Goal: Information Seeking & Learning: Learn about a topic

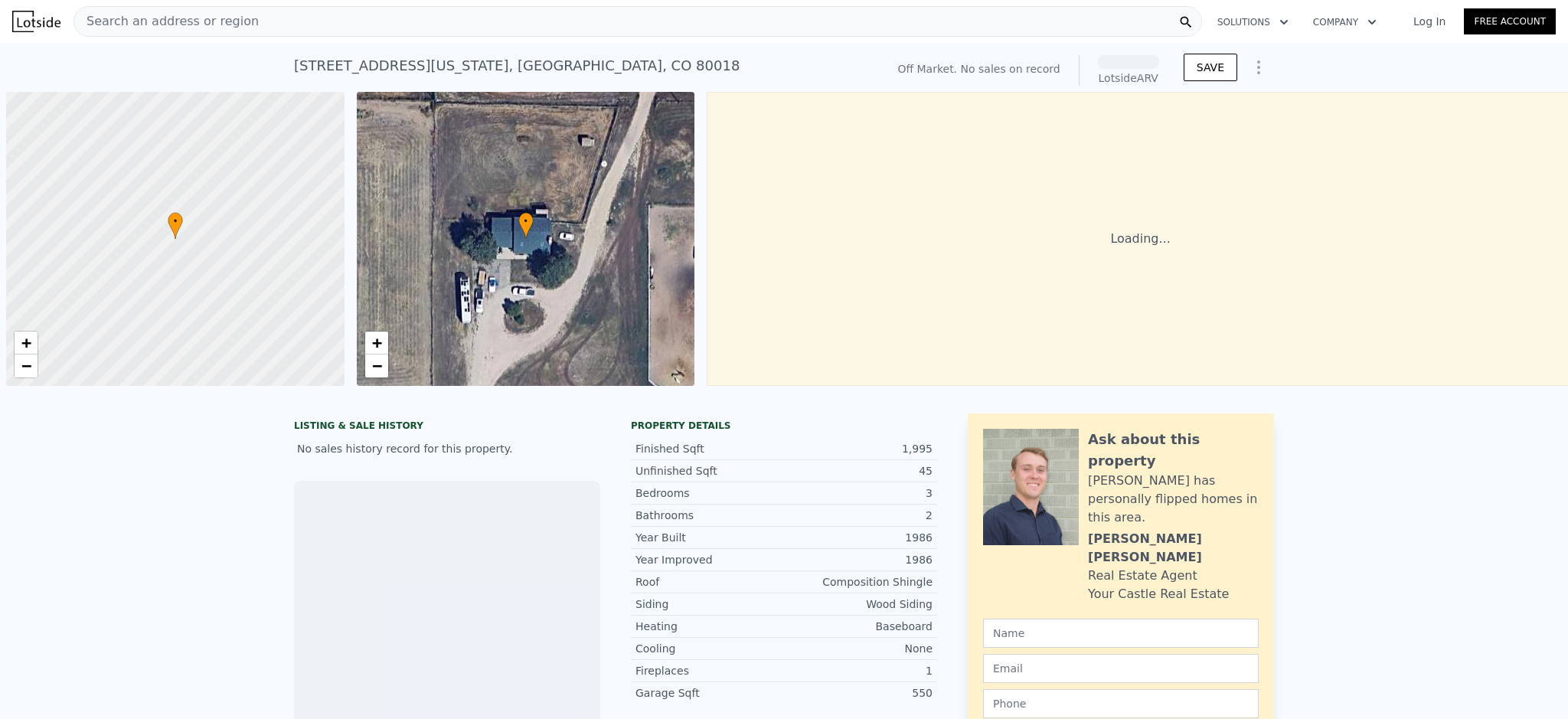
scroll to position [0, 6]
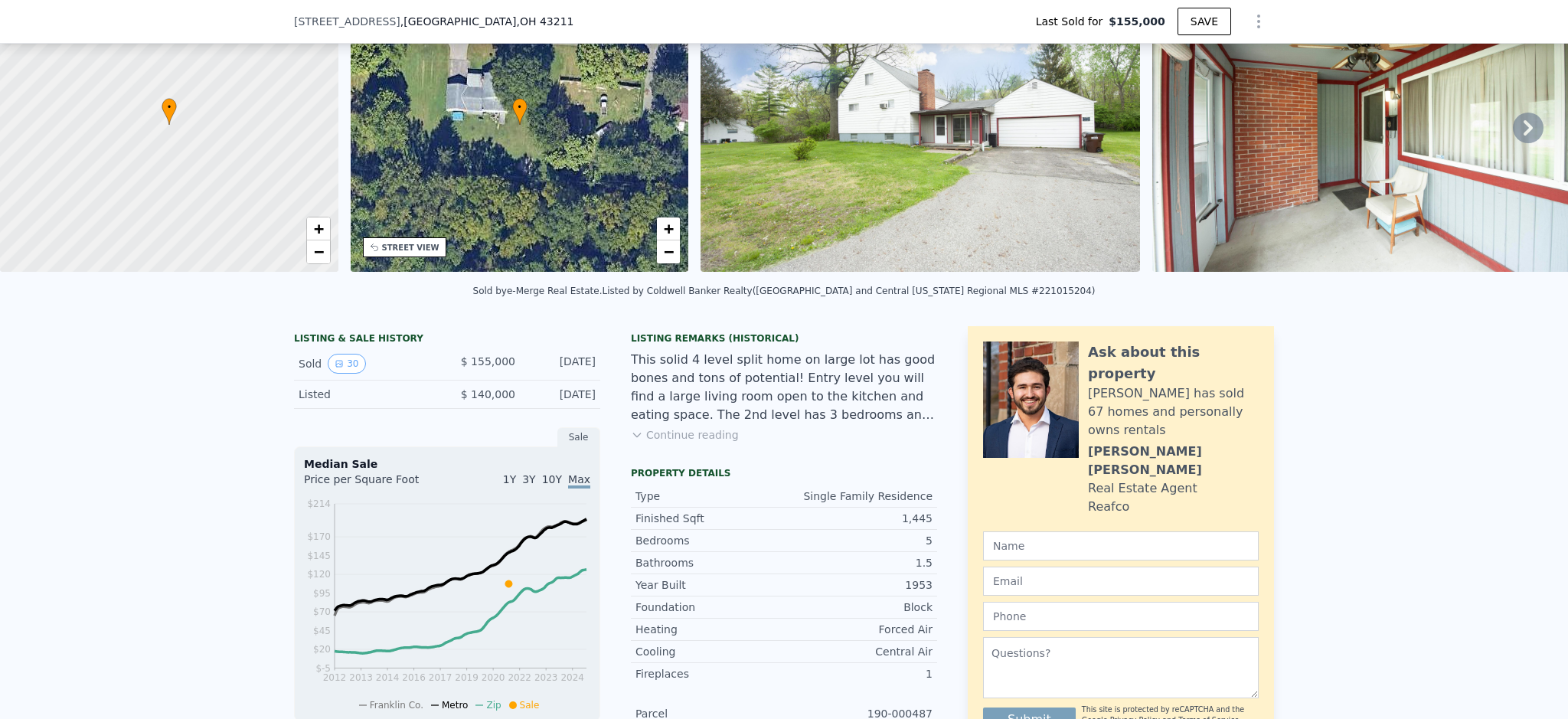
scroll to position [6, 0]
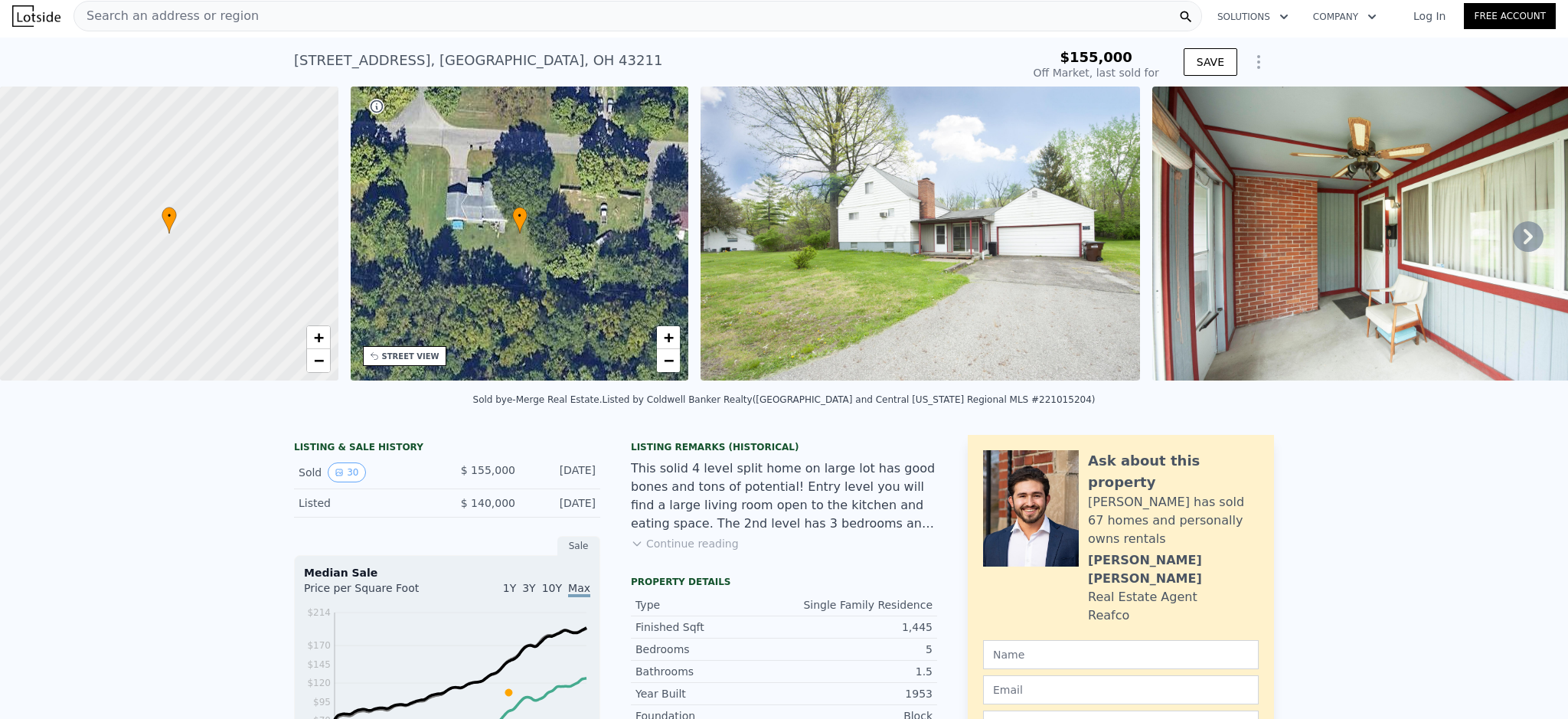
click at [1513, 233] on icon at bounding box center [1528, 236] width 30 height 30
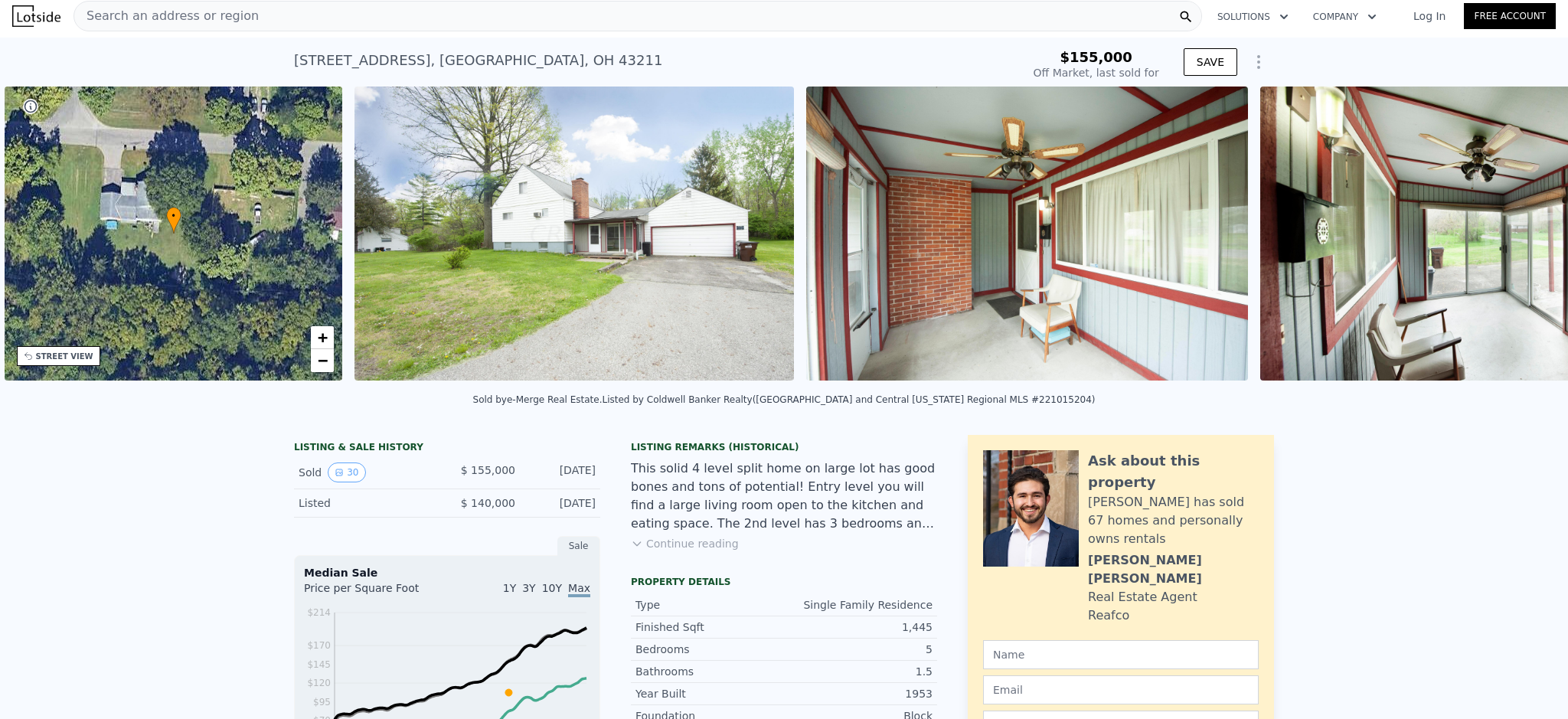
scroll to position [0, 356]
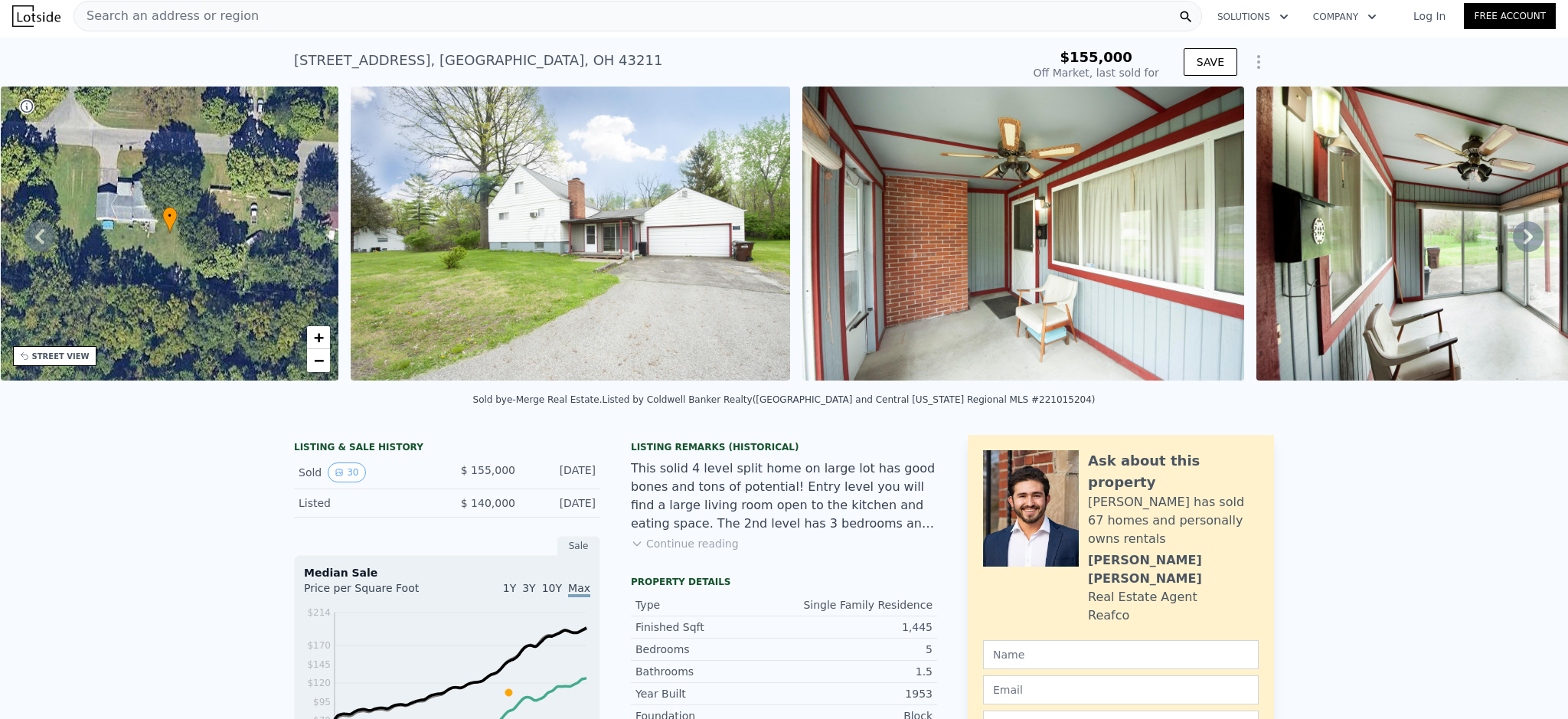
click at [1505, 233] on div "• + − • + − STREET VIEW Loading... SATELLITE VIEW" at bounding box center [784, 236] width 1568 height 299
click at [1513, 239] on icon at bounding box center [1528, 236] width 30 height 30
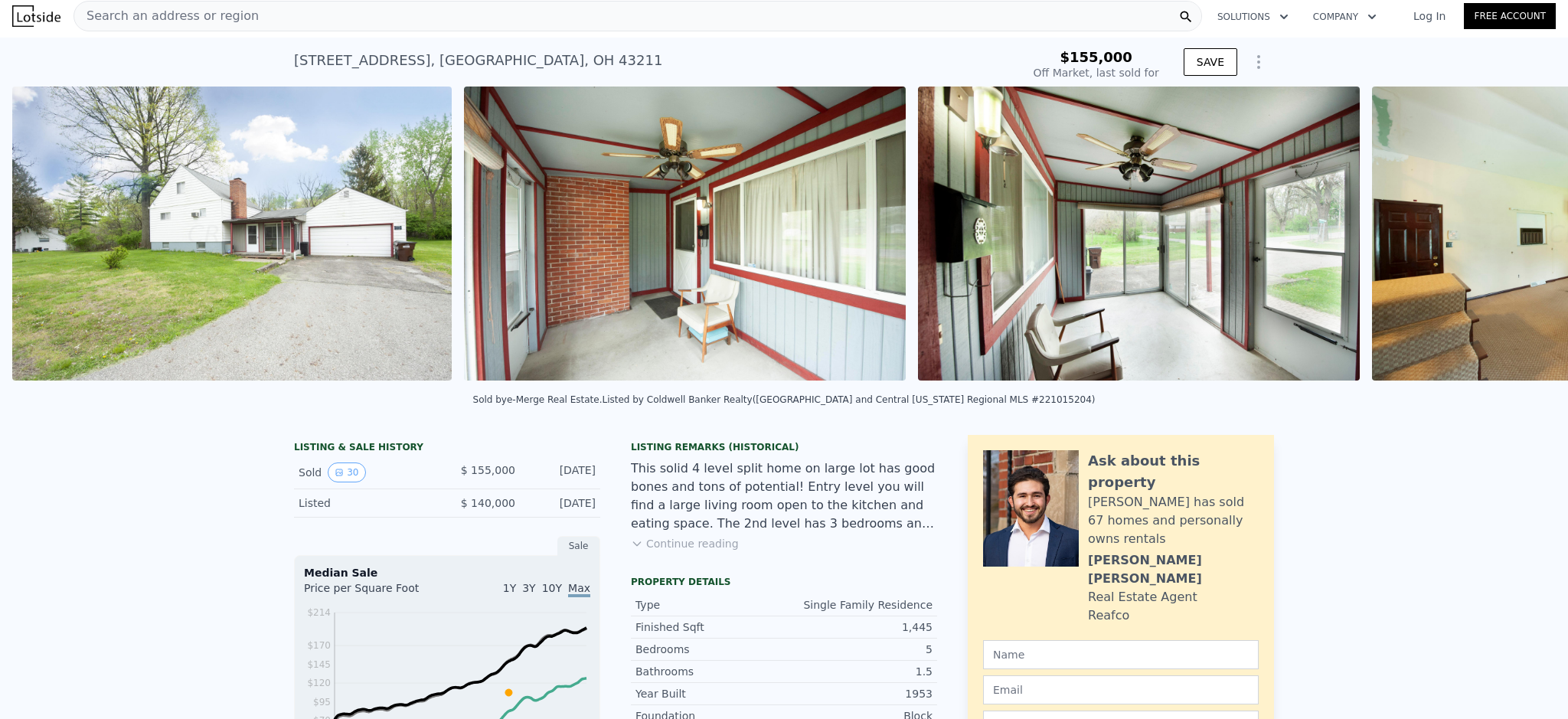
click at [1513, 239] on img at bounding box center [1593, 233] width 442 height 294
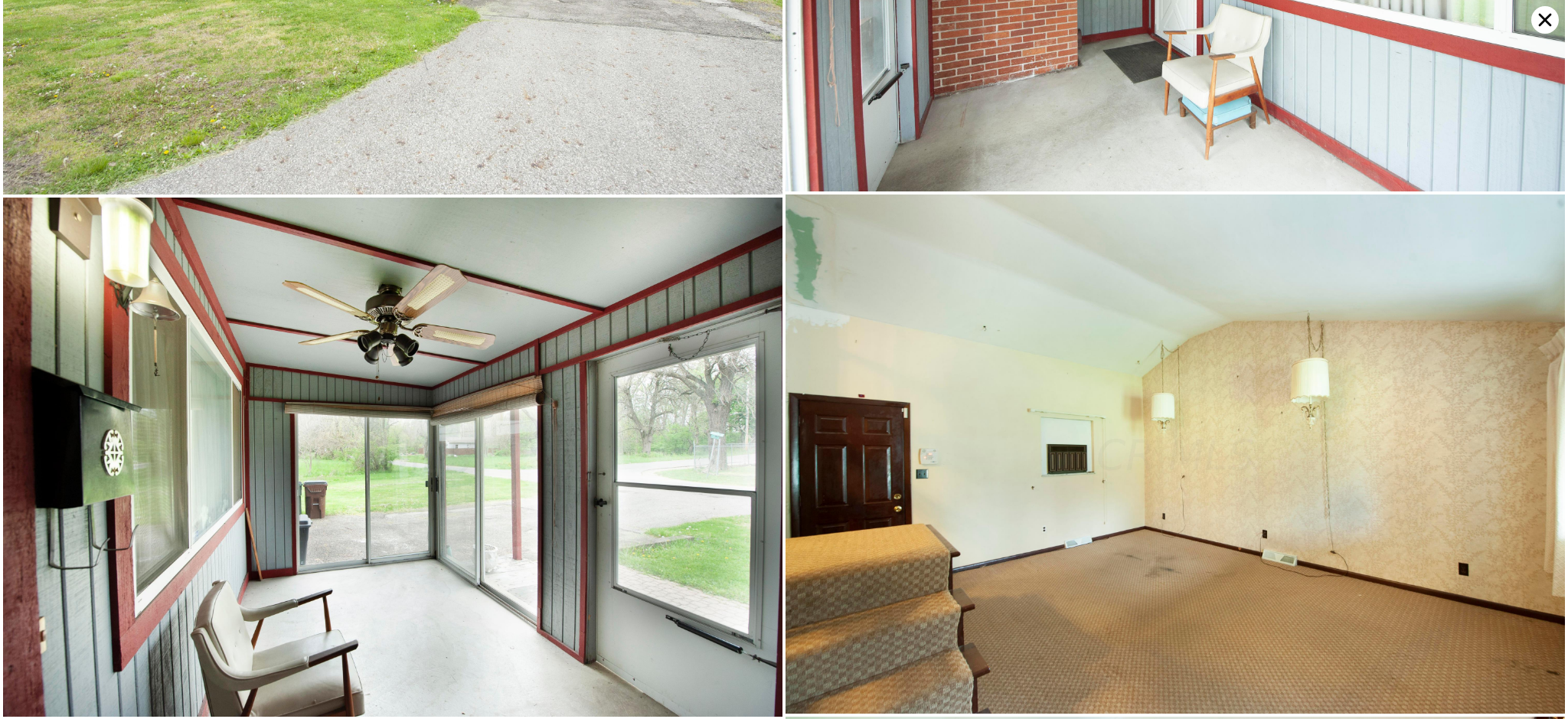
scroll to position [521, 0]
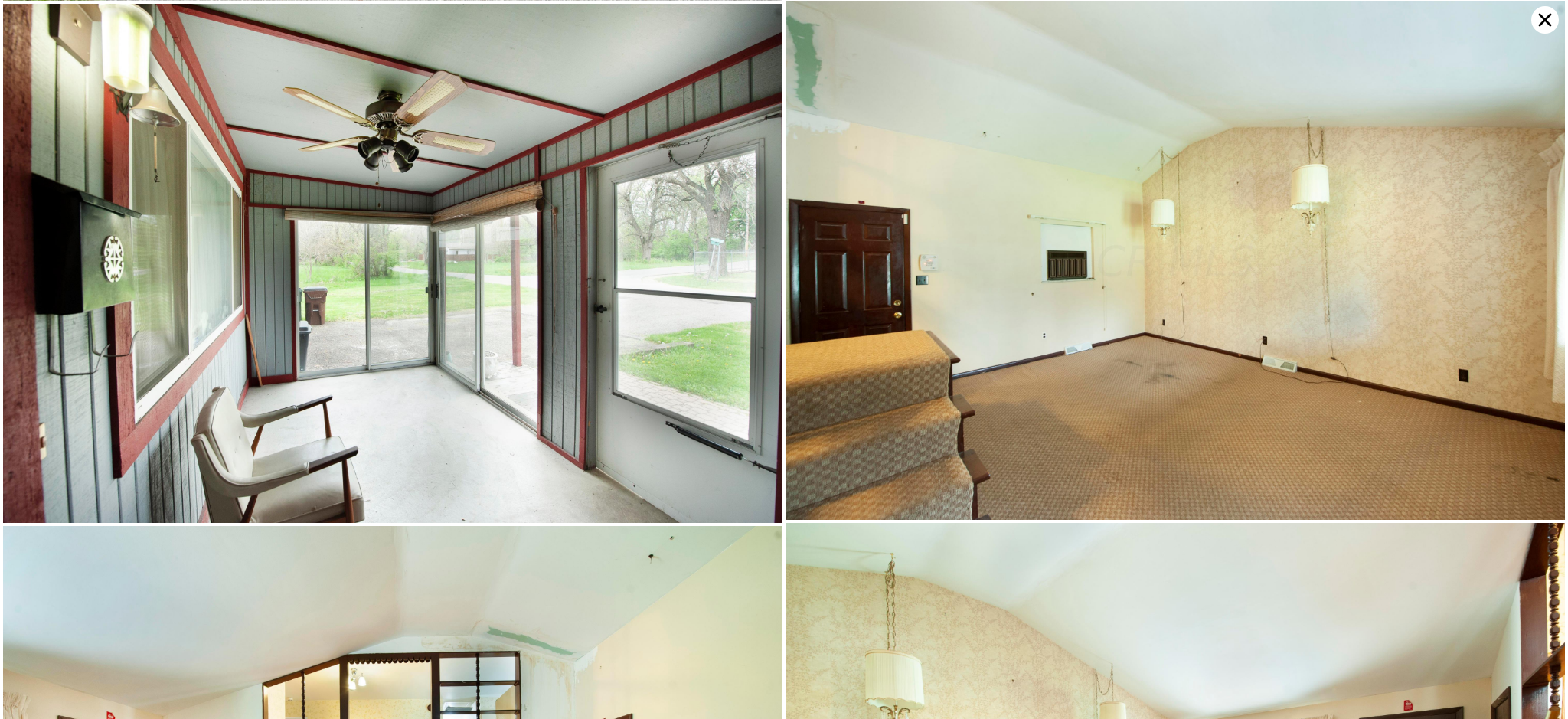
click at [1546, 24] on icon at bounding box center [1545, 20] width 28 height 28
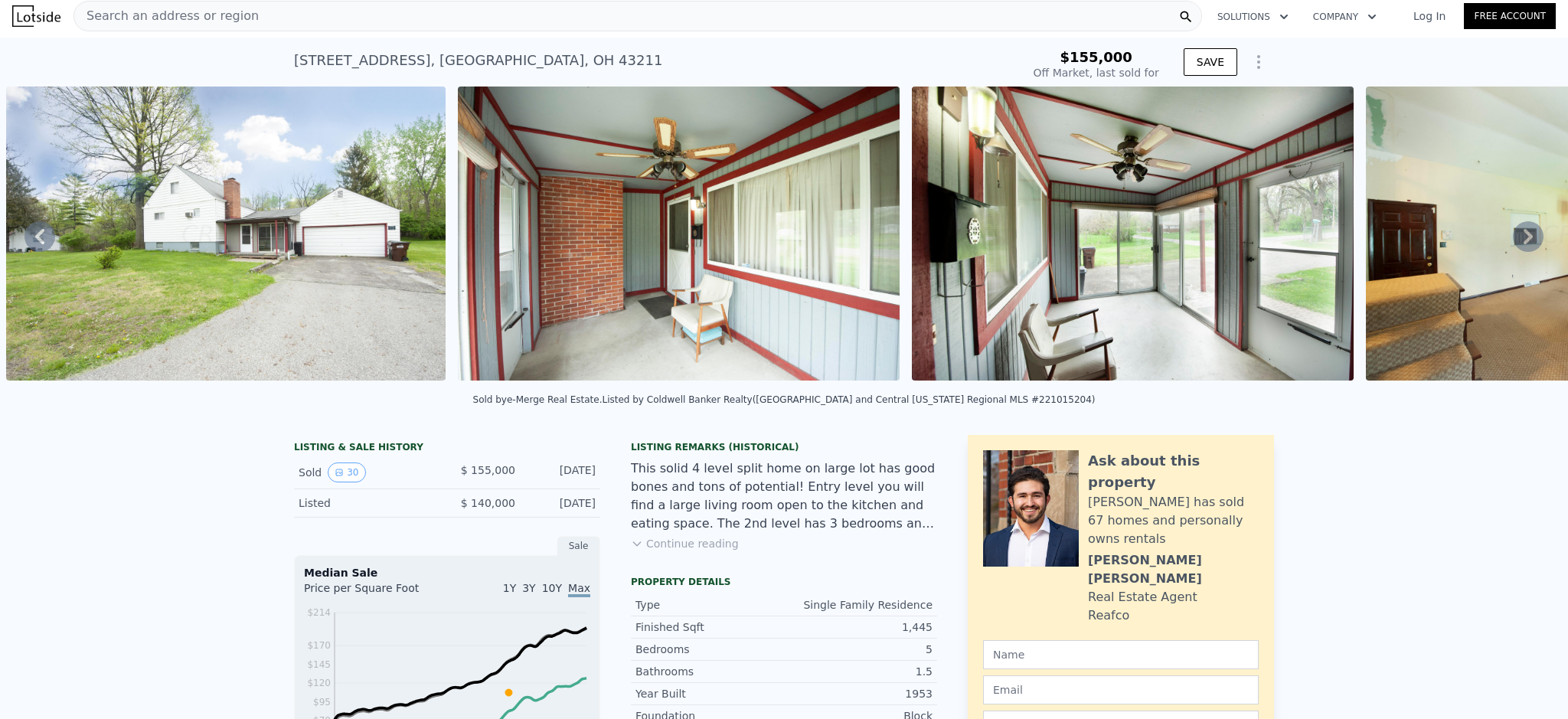
click at [39, 244] on icon at bounding box center [39, 236] width 9 height 16
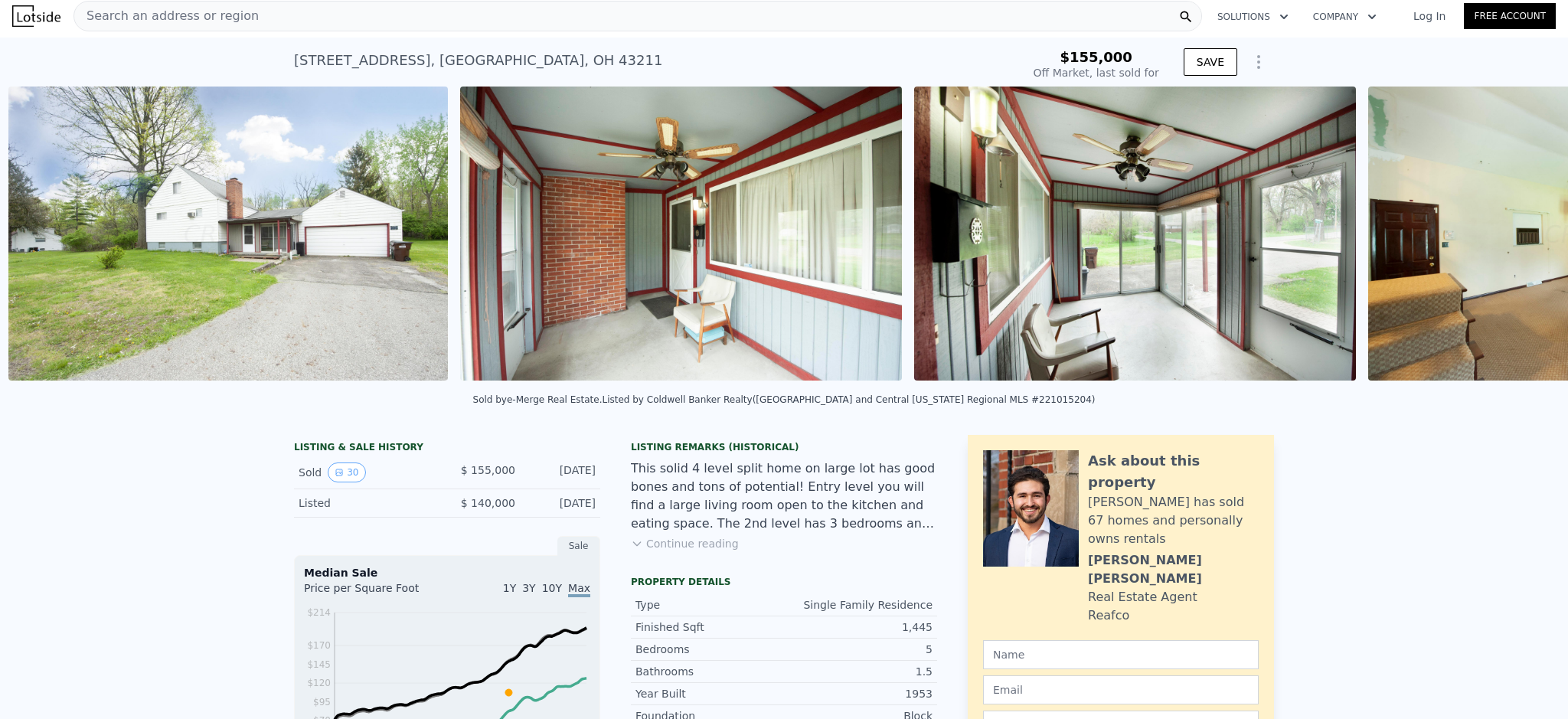
click at [39, 244] on img at bounding box center [228, 233] width 439 height 294
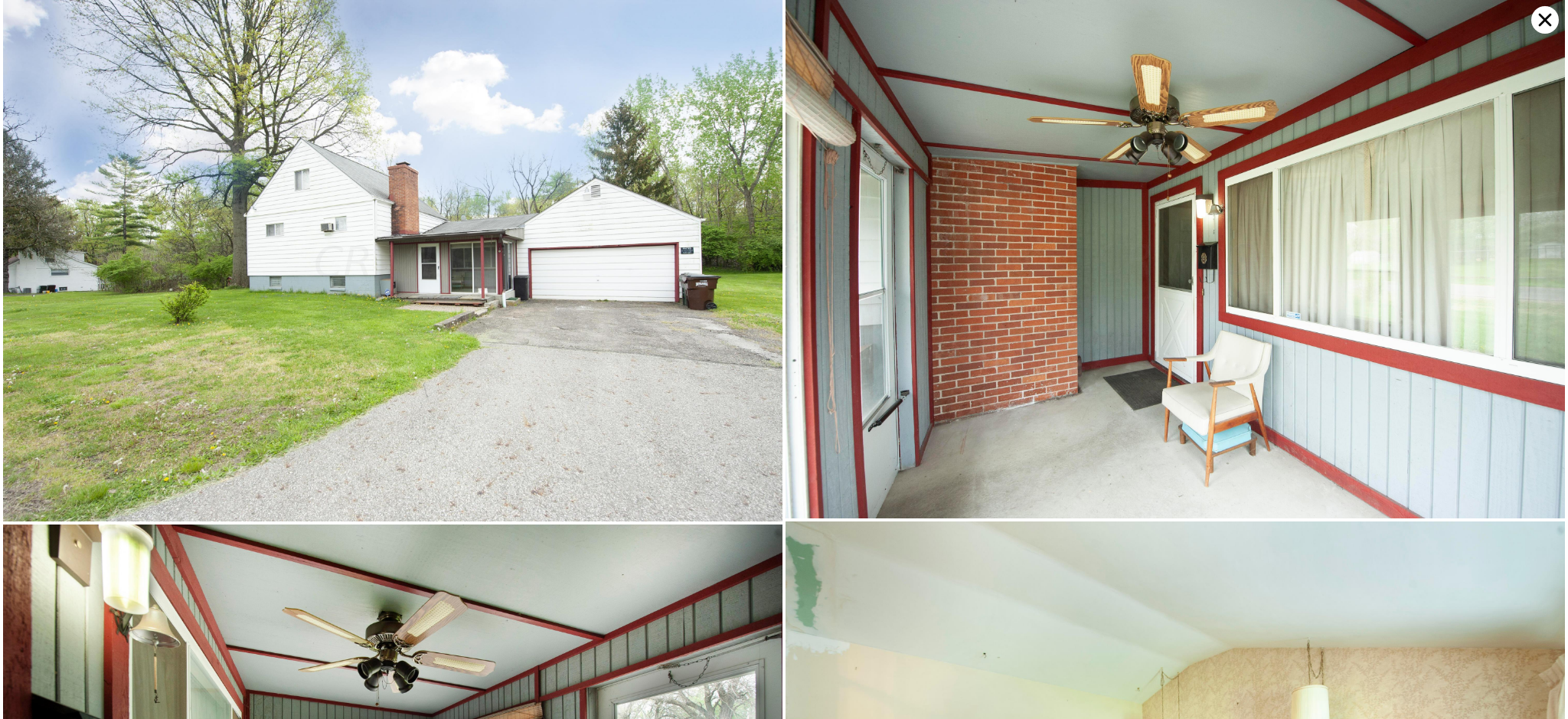
scroll to position [0, 701]
drag, startPoint x: 1544, startPoint y: 26, endPoint x: 1366, endPoint y: 38, distance: 178.4
click at [1543, 26] on icon at bounding box center [1545, 20] width 28 height 28
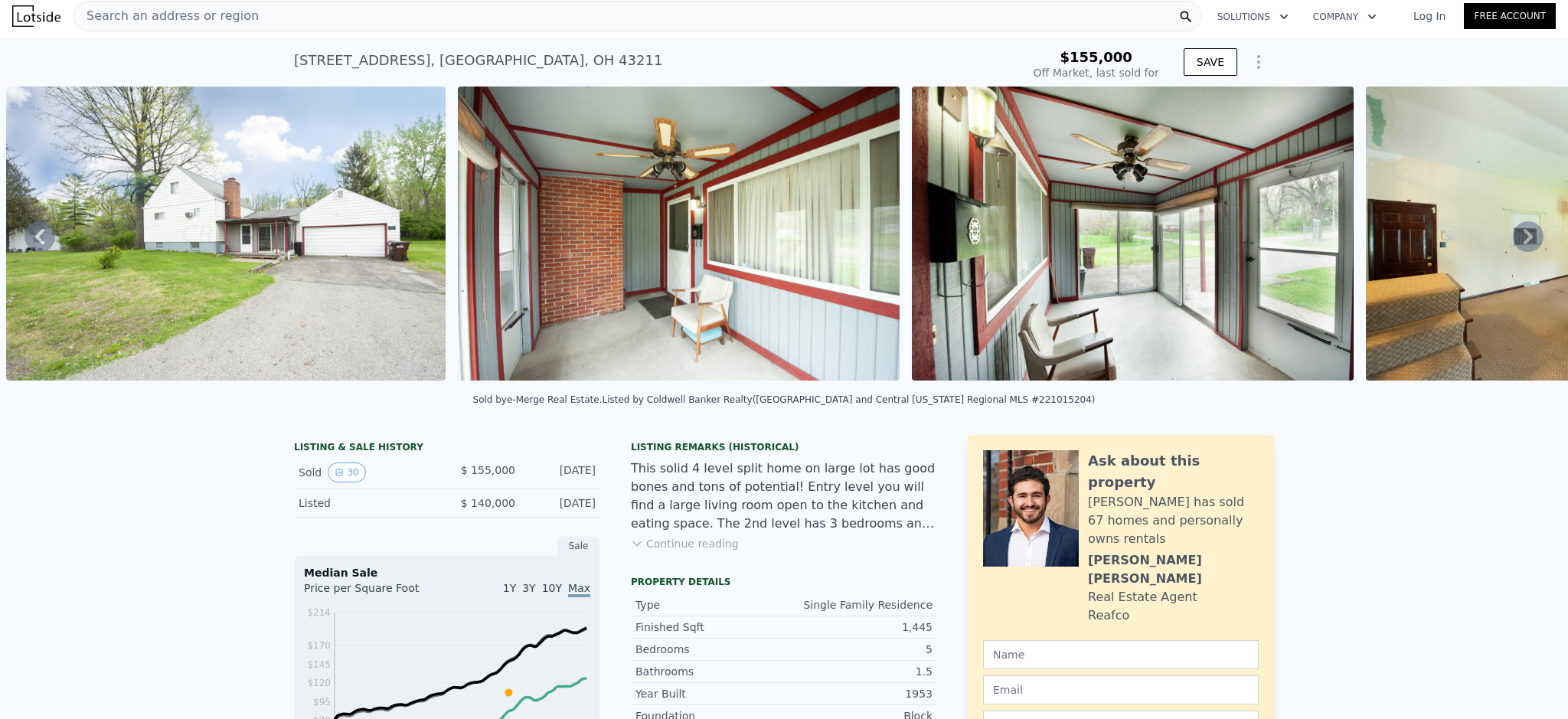
click at [49, 240] on icon at bounding box center [39, 236] width 30 height 30
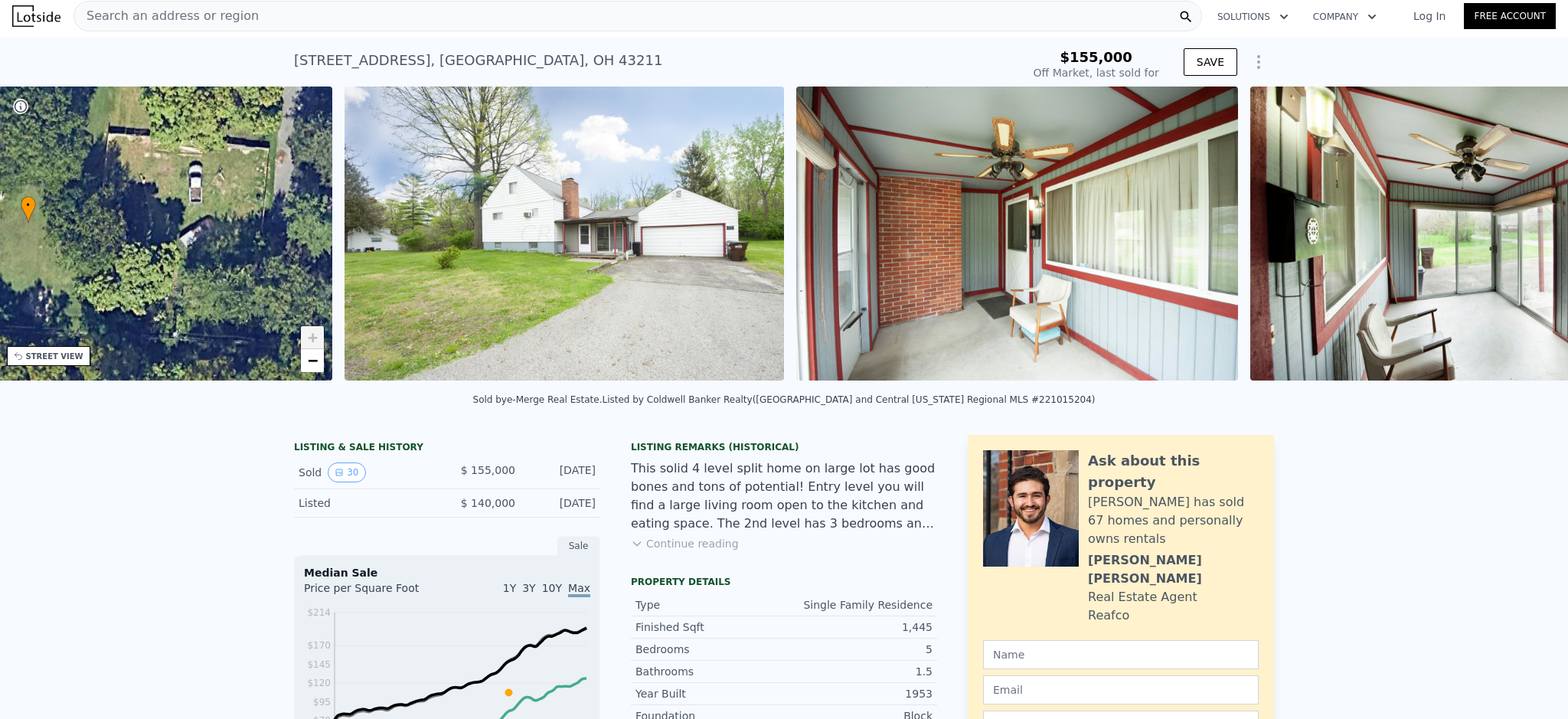
scroll to position [0, 356]
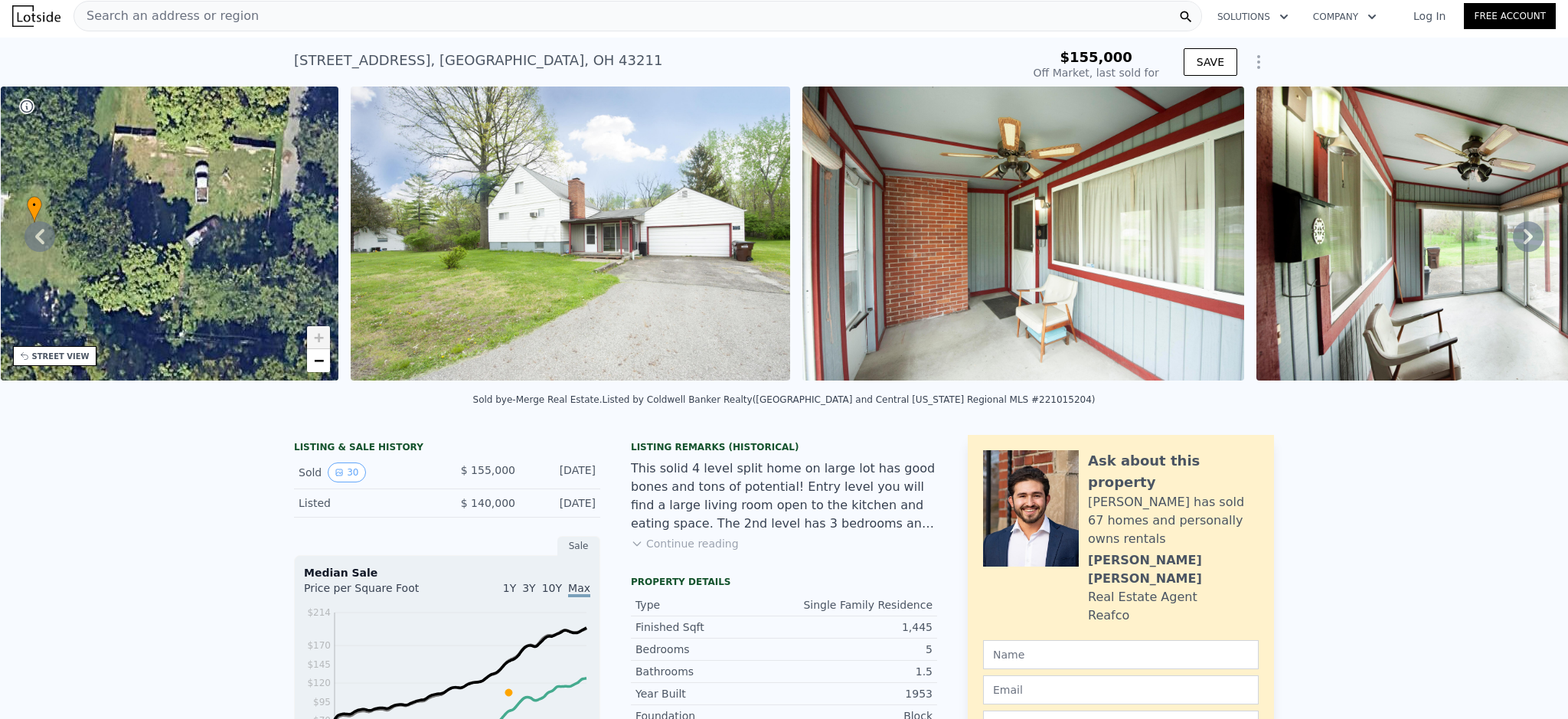
click at [693, 548] on button "Continue reading" at bounding box center [684, 544] width 108 height 16
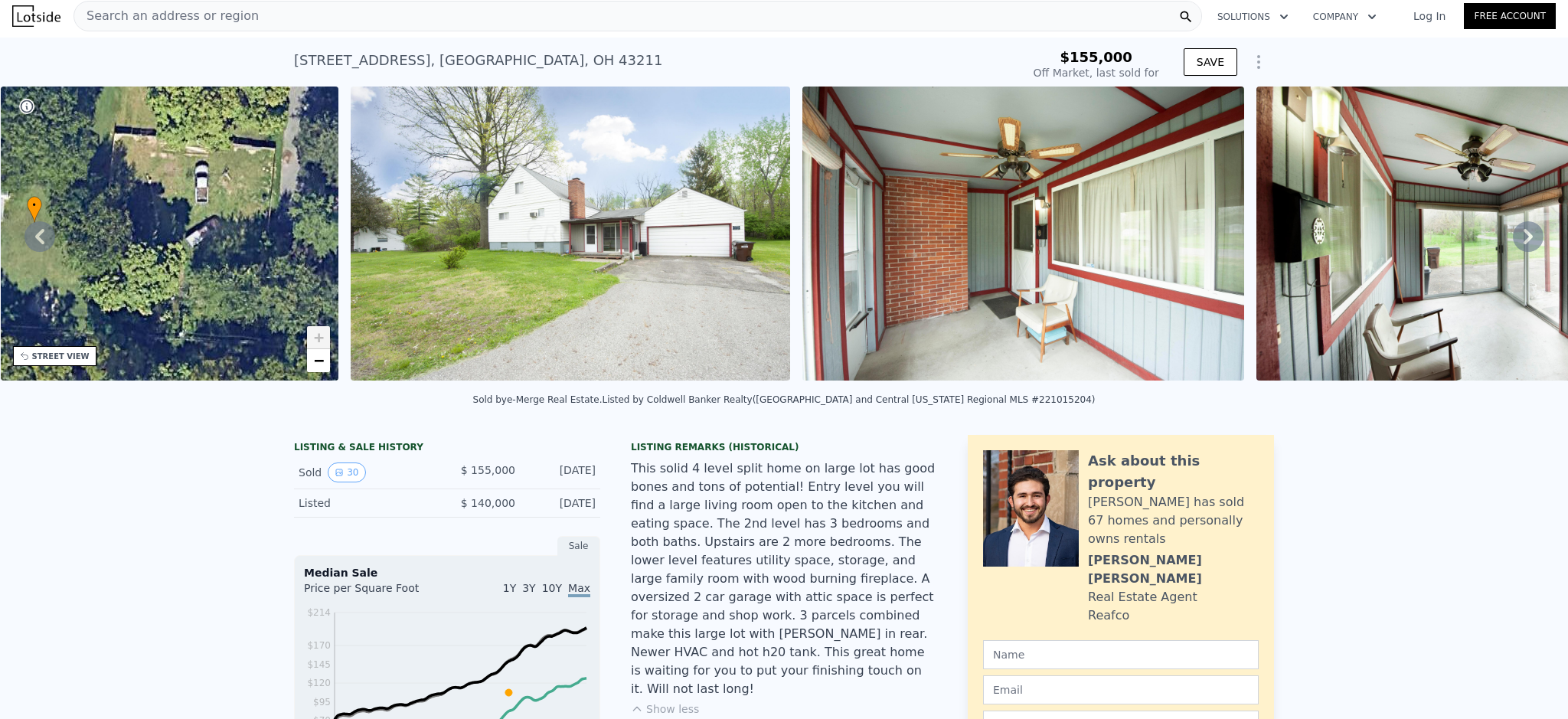
click at [345, 452] on div "LISTING & SALE HISTORY" at bounding box center [447, 448] width 306 height 16
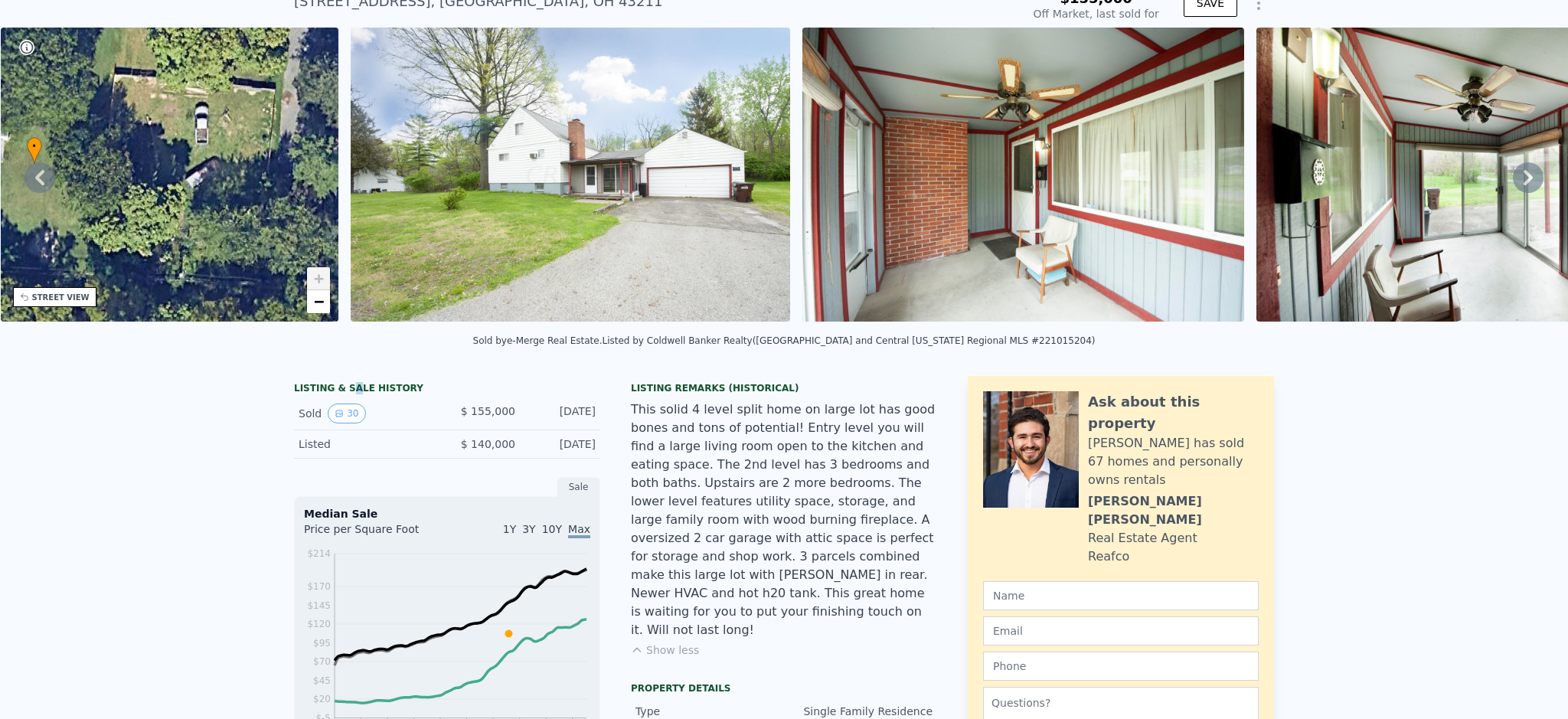
scroll to position [77, 0]
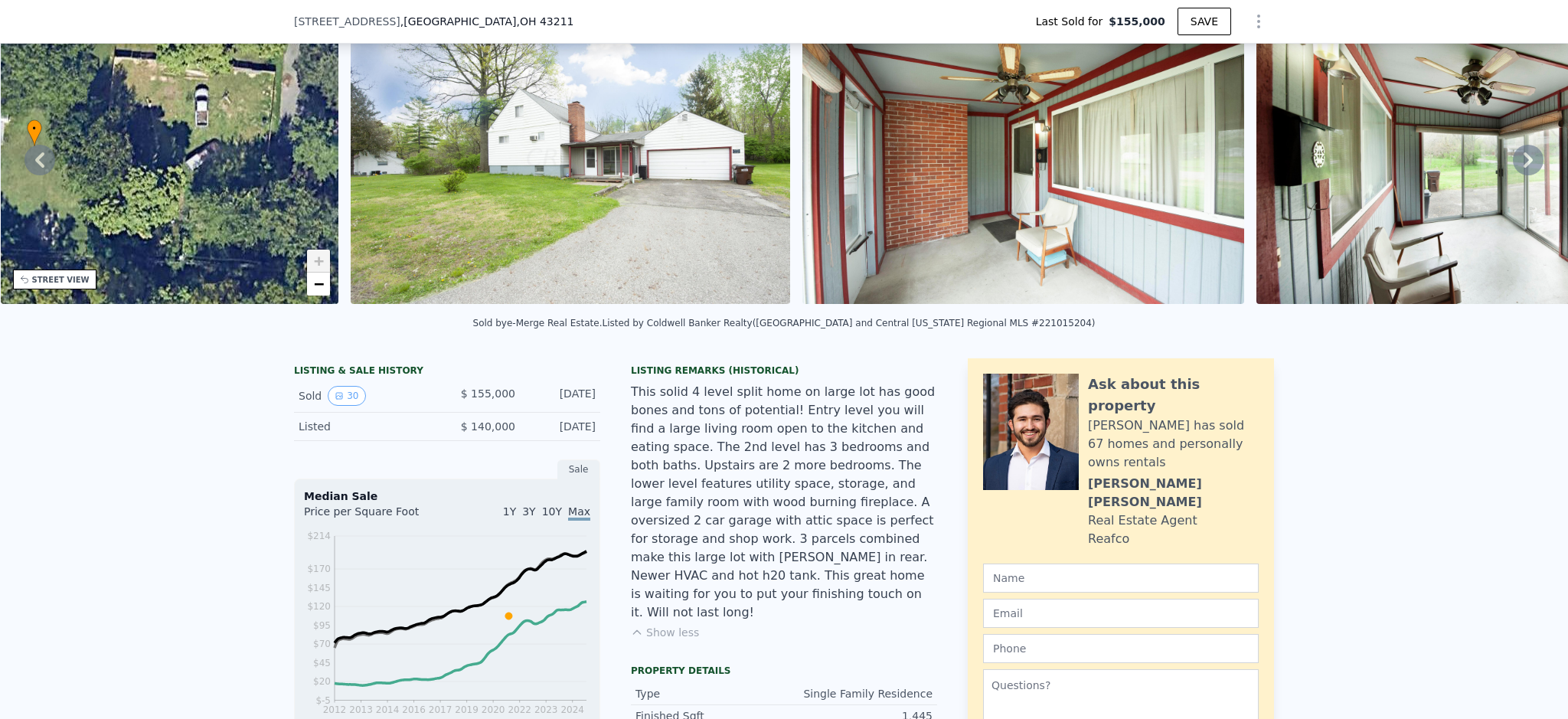
click at [545, 516] on span "10Y" at bounding box center [552, 511] width 20 height 12
click at [531, 517] on span "3Y" at bounding box center [529, 511] width 13 height 12
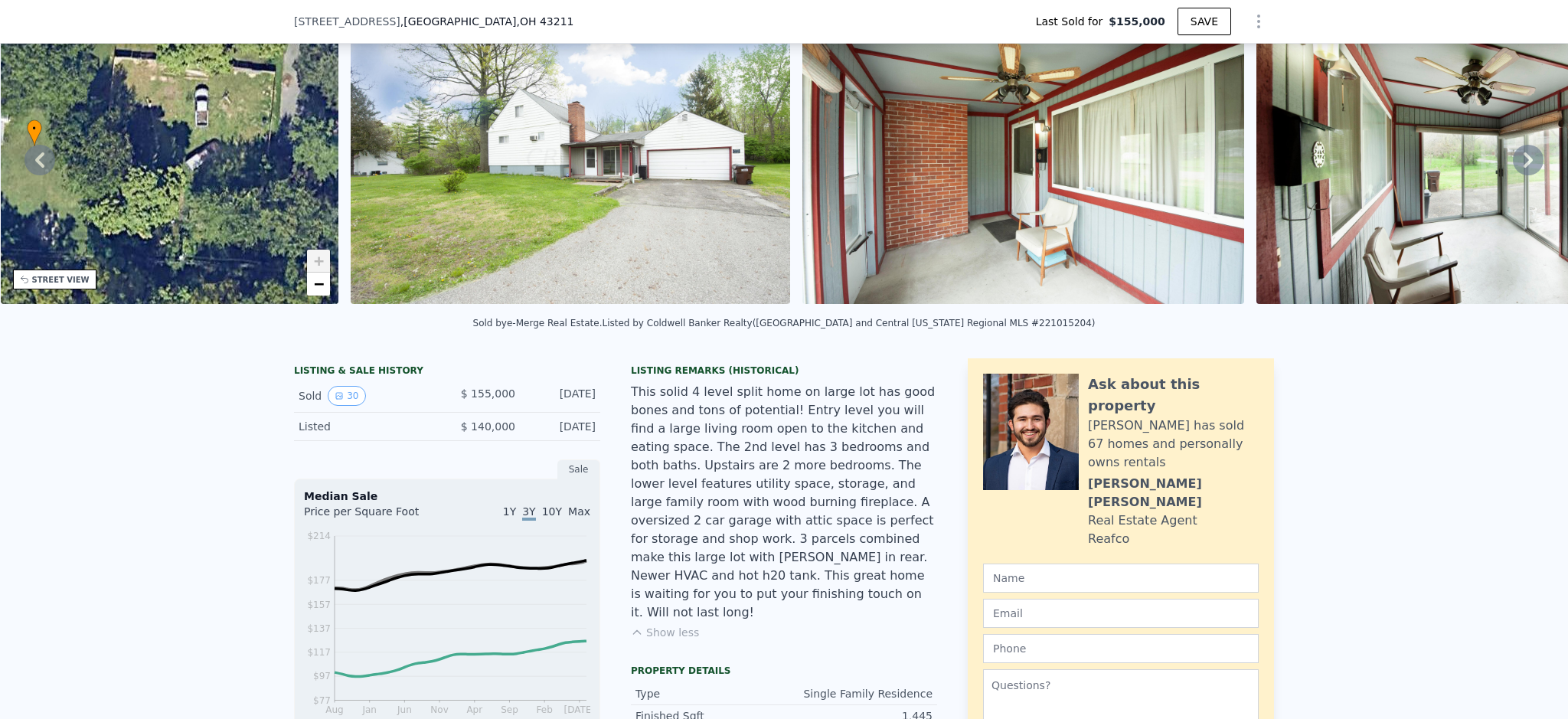
click at [318, 406] on div "Sold 30" at bounding box center [367, 396] width 137 height 20
click at [336, 399] on icon "View historical data" at bounding box center [339, 395] width 6 height 6
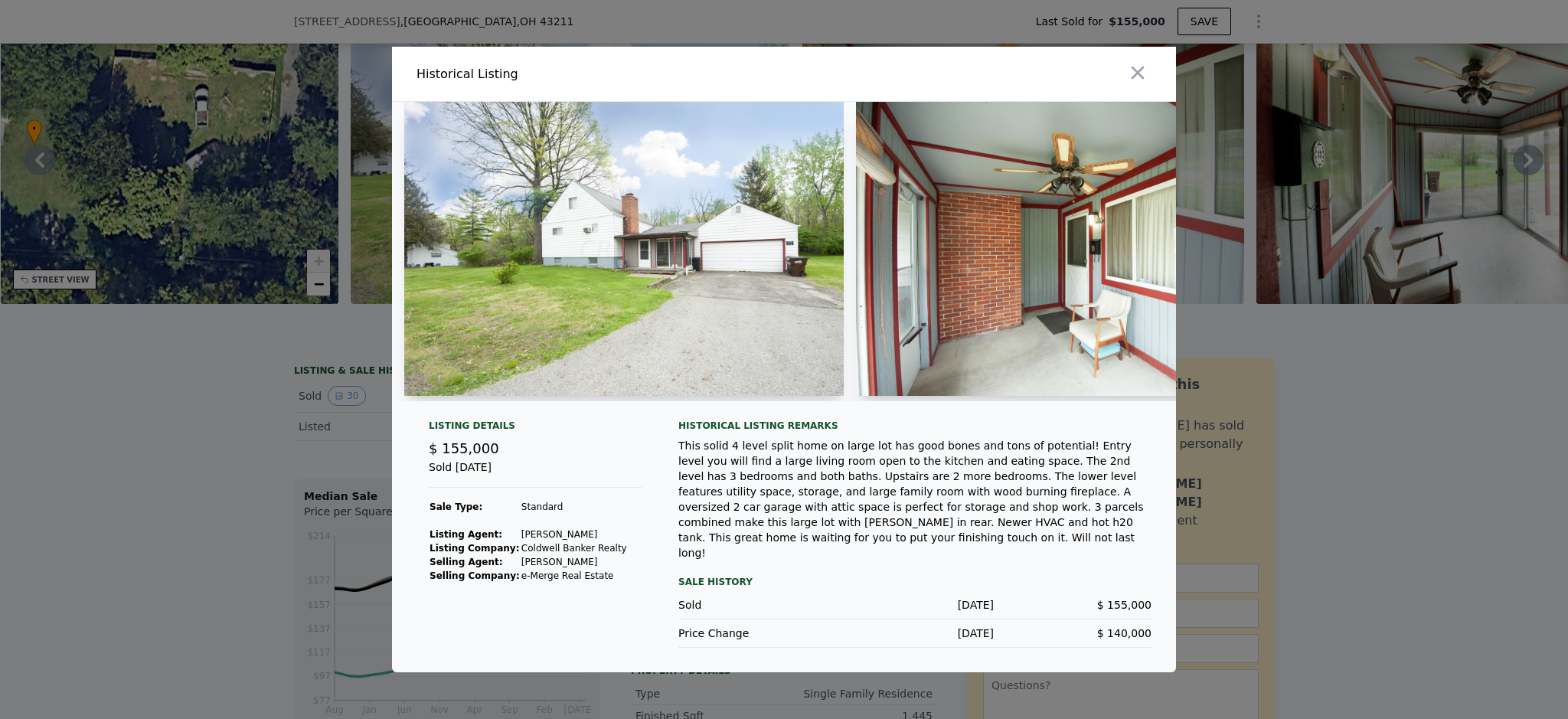
click at [255, 404] on div at bounding box center [784, 360] width 1568 height 719
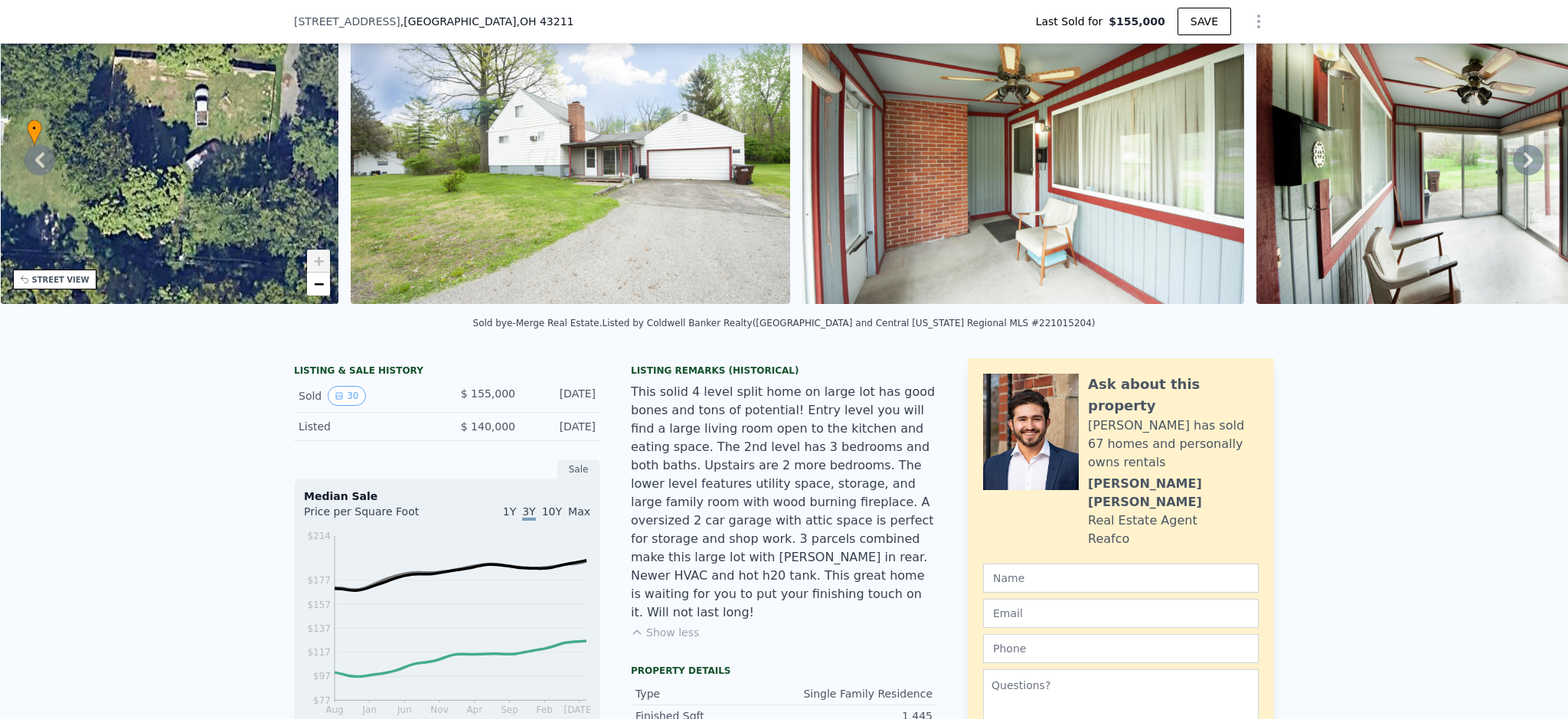
click at [189, 118] on div "• + −" at bounding box center [169, 156] width 338 height 294
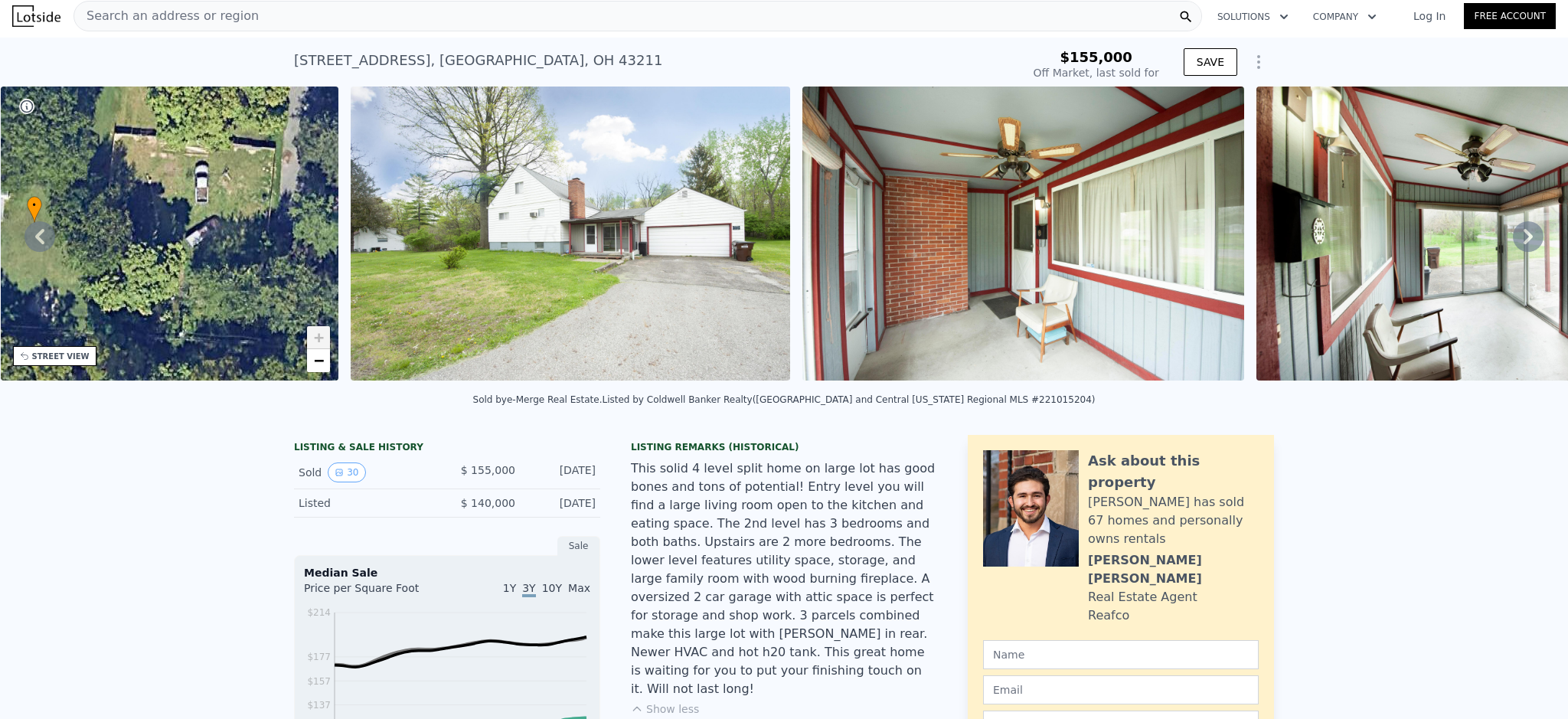
click at [215, 292] on div "• + −" at bounding box center [169, 233] width 338 height 294
click at [155, 257] on div "• + −" at bounding box center [169, 233] width 338 height 294
click at [327, 364] on link "−" at bounding box center [318, 360] width 23 height 23
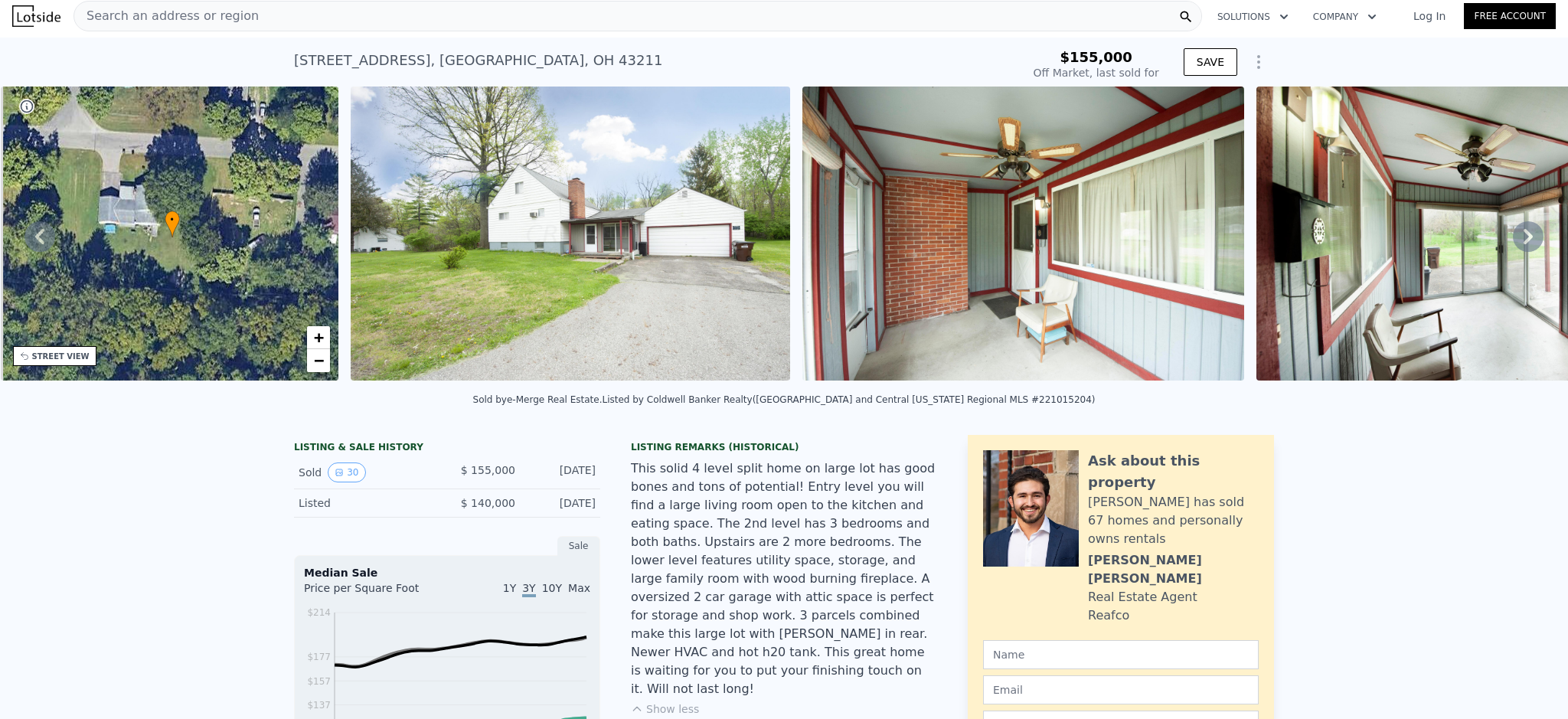
drag, startPoint x: 177, startPoint y: 238, endPoint x: 263, endPoint y: 249, distance: 86.7
click at [263, 249] on div "• + −" at bounding box center [169, 233] width 338 height 294
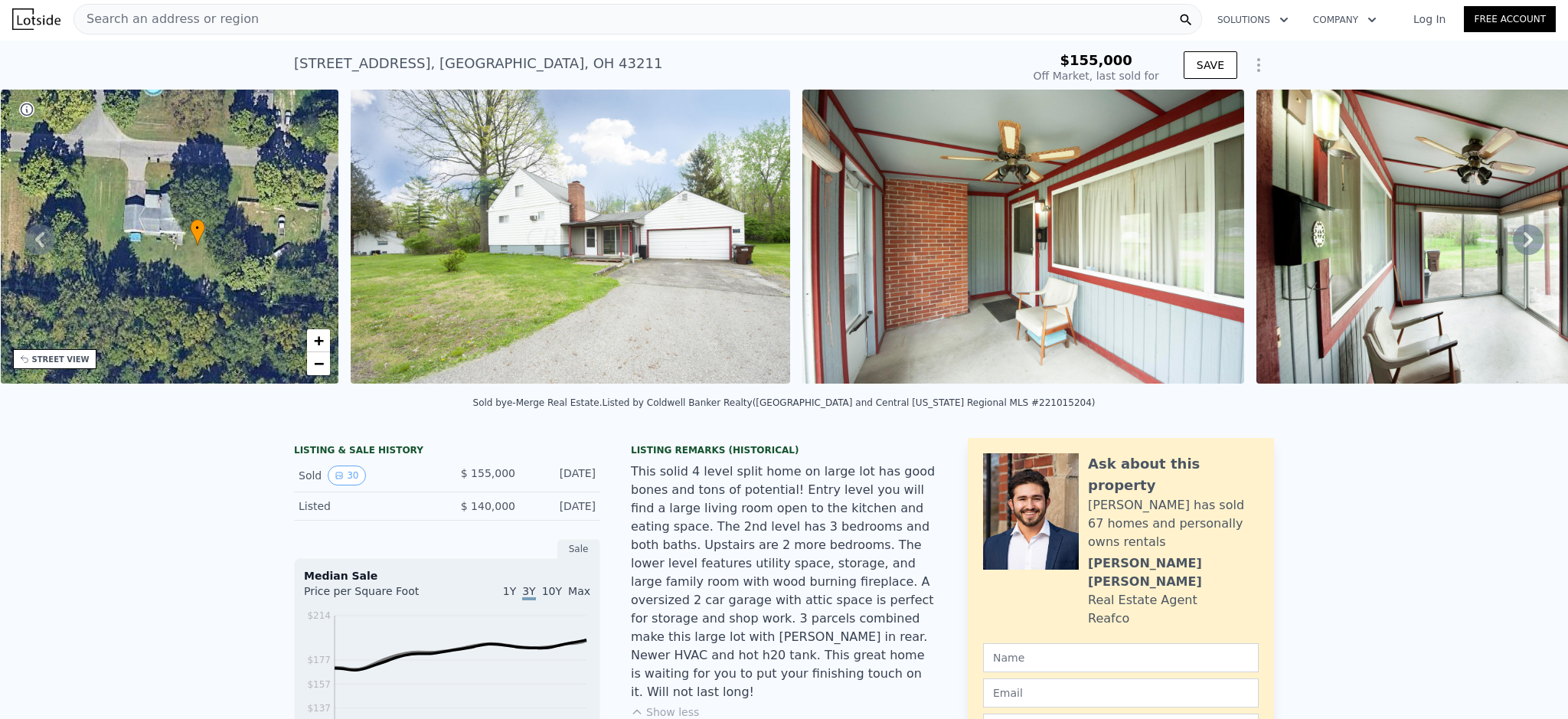
scroll to position [0, 0]
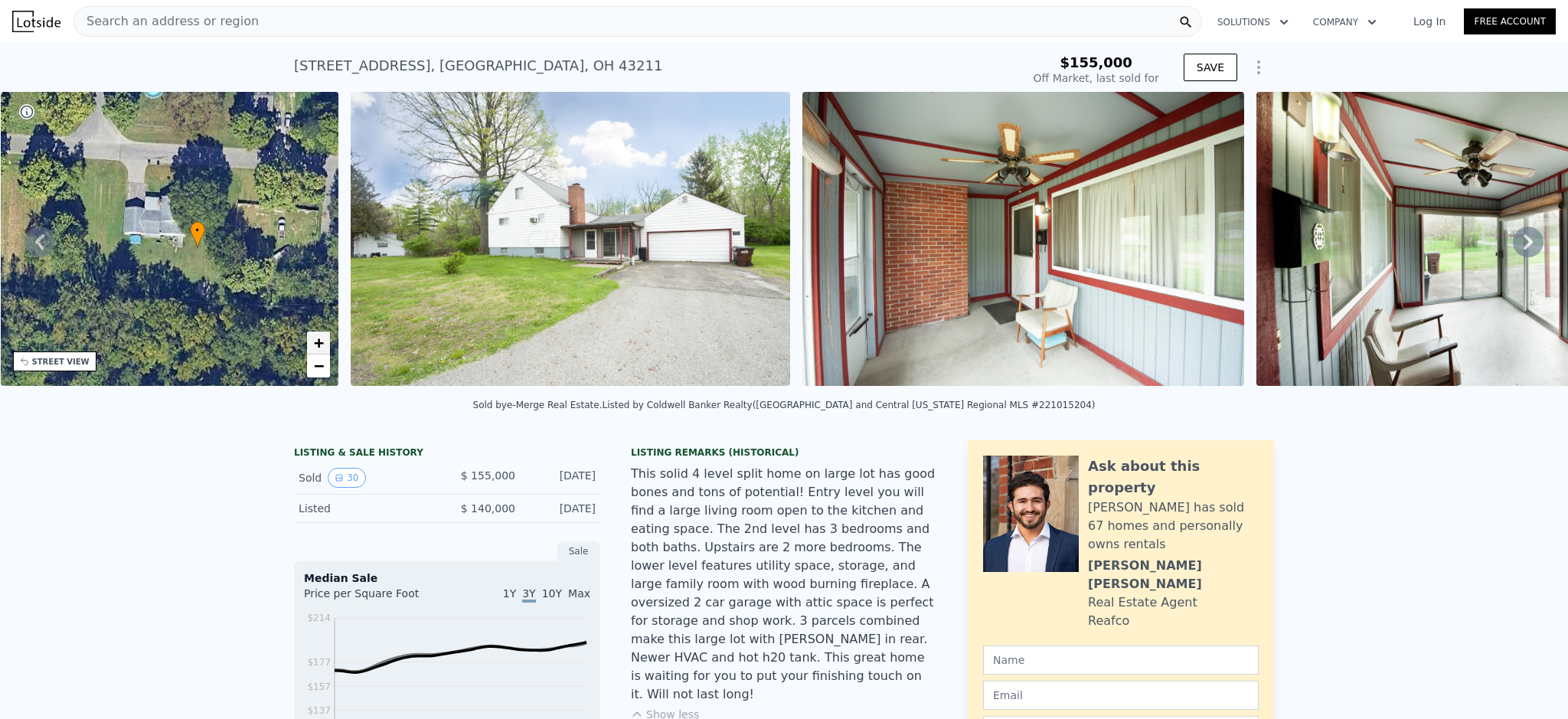
click at [325, 342] on link "+" at bounding box center [318, 343] width 23 height 23
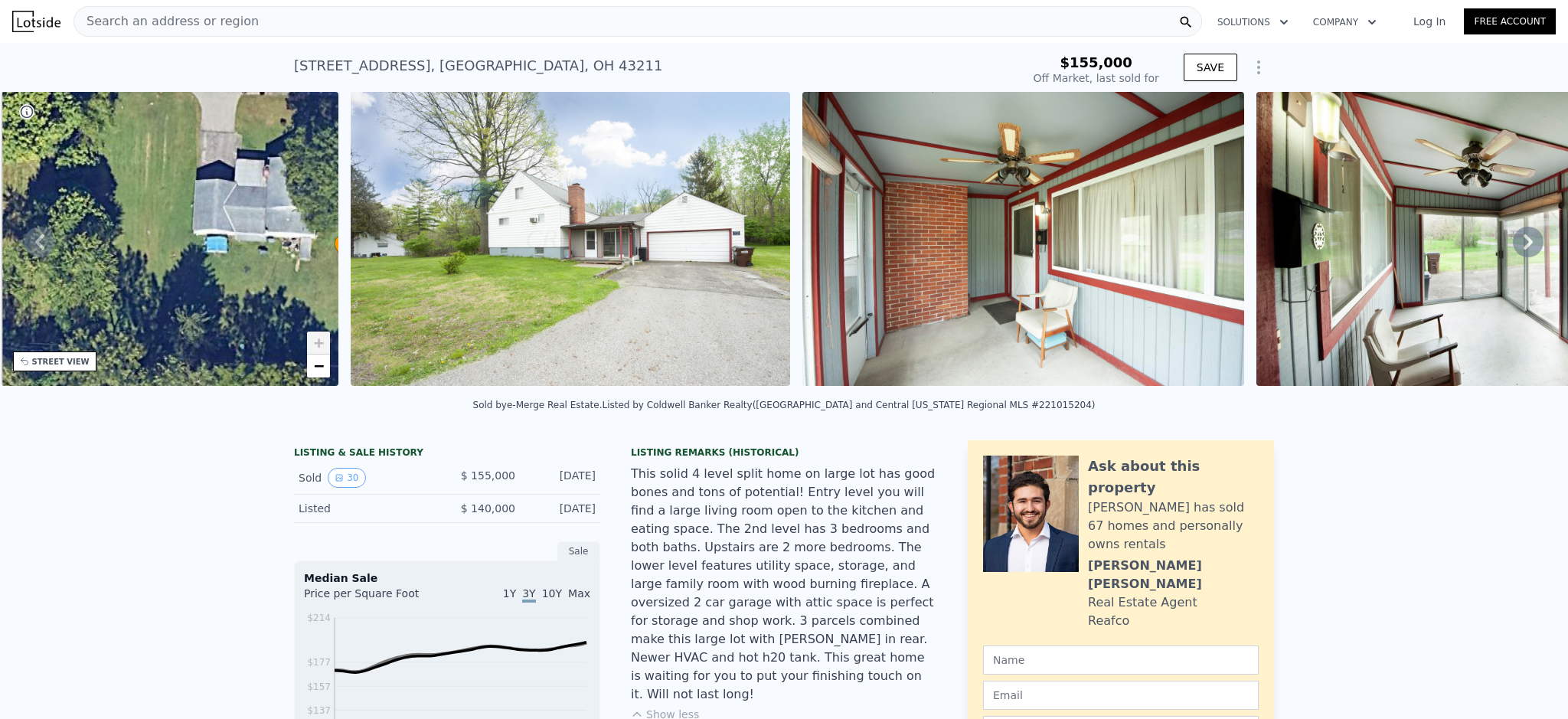
drag, startPoint x: 165, startPoint y: 264, endPoint x: 281, endPoint y: 269, distance: 116.1
click at [281, 269] on div "• + −" at bounding box center [169, 239] width 338 height 294
click at [318, 355] on link "−" at bounding box center [318, 366] width 23 height 23
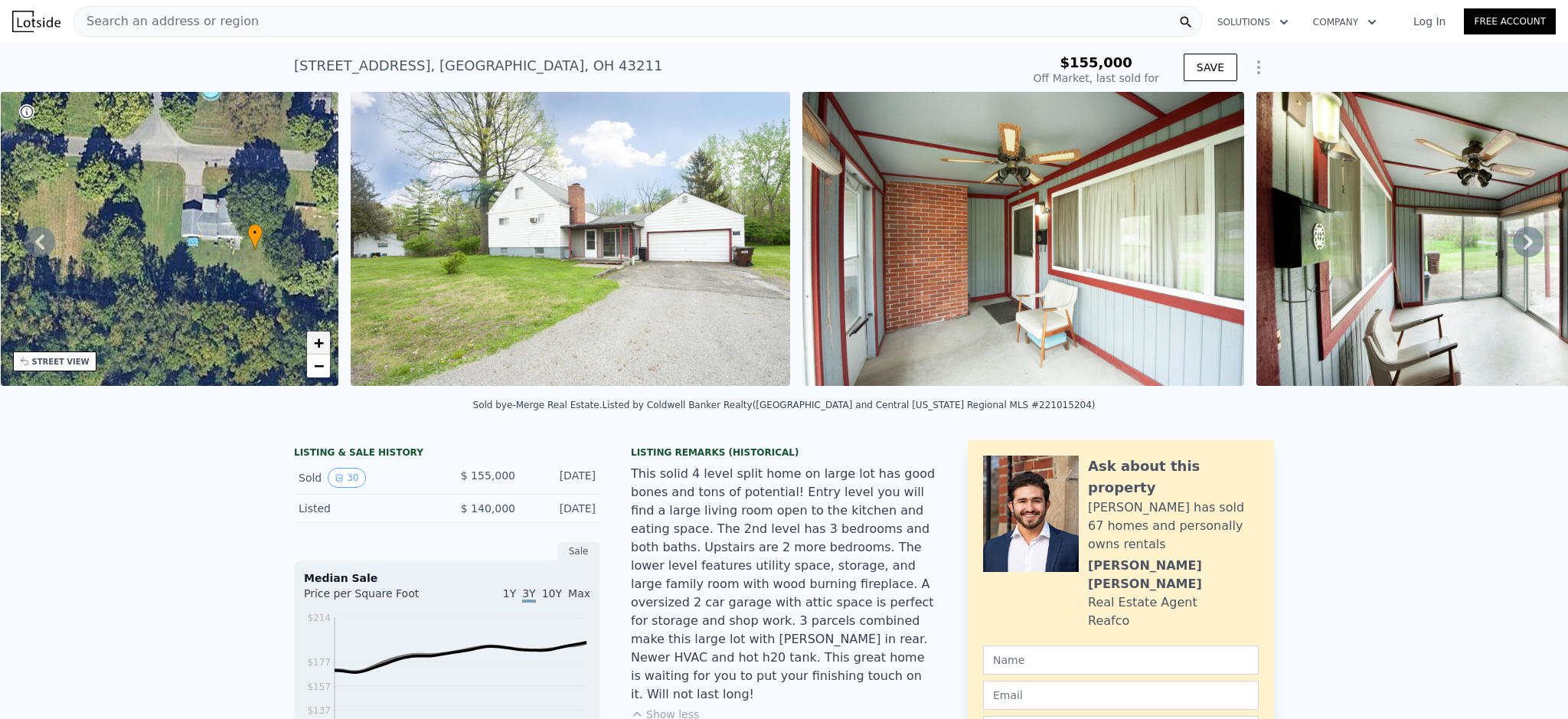
click at [317, 347] on span "+" at bounding box center [319, 342] width 10 height 19
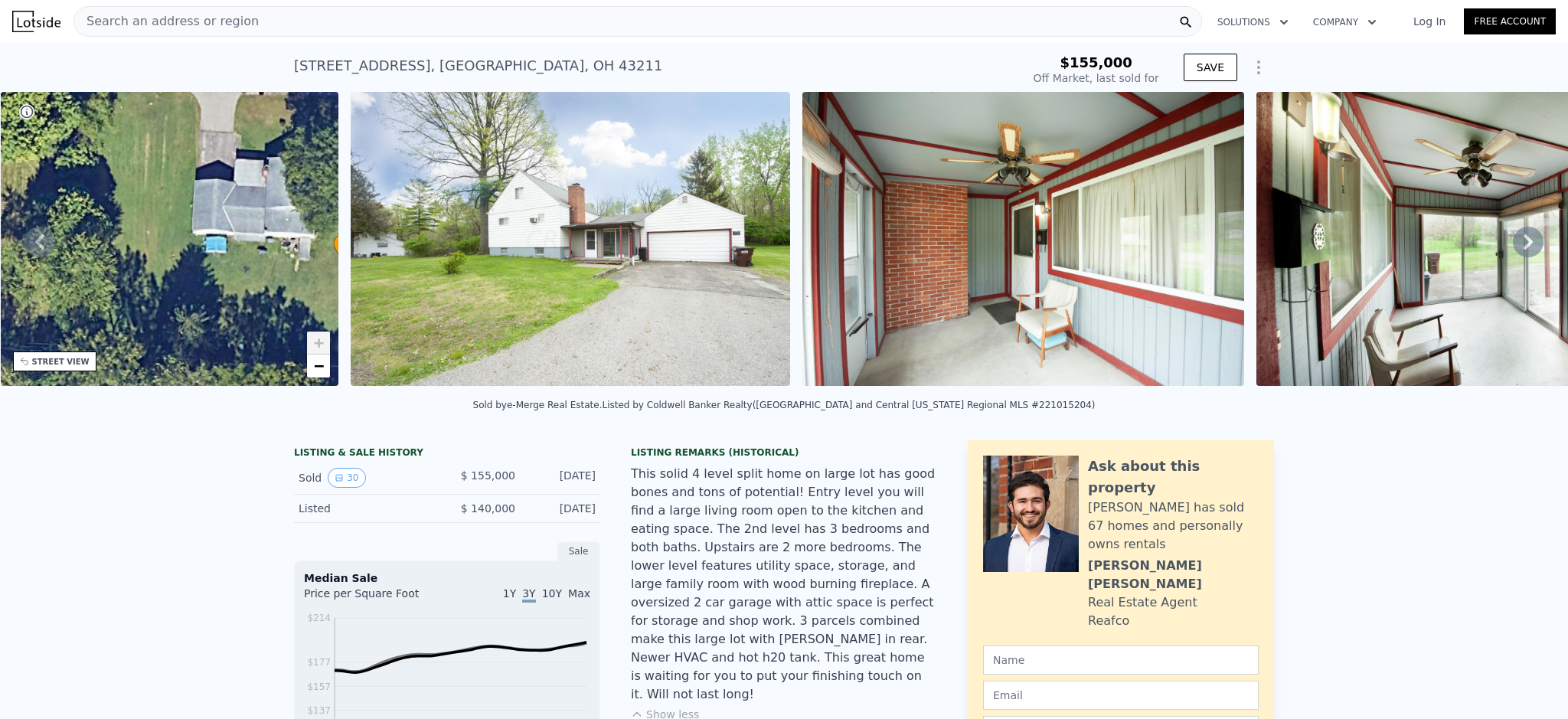
click at [318, 346] on span "+" at bounding box center [319, 342] width 10 height 19
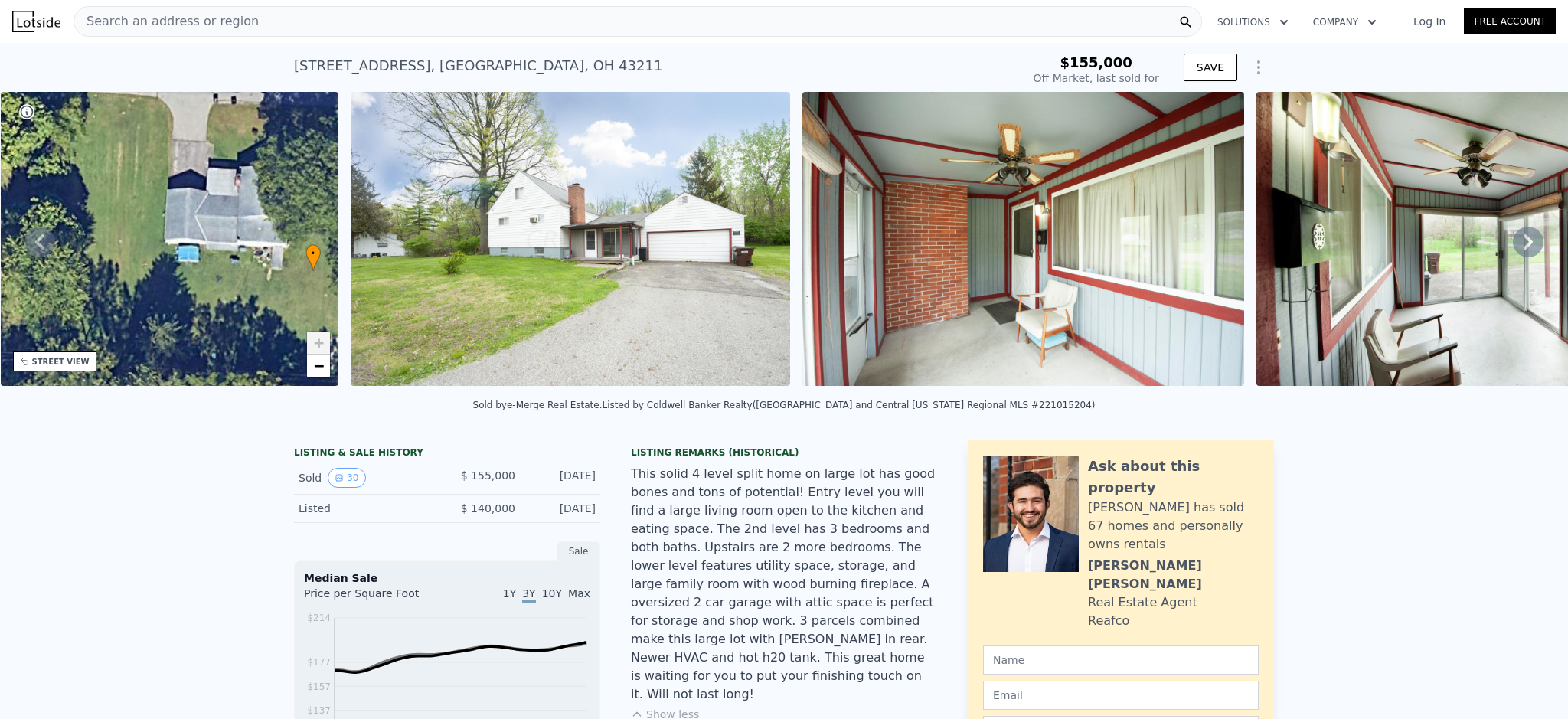
drag, startPoint x: 322, startPoint y: 292, endPoint x: 294, endPoint y: 301, distance: 29.4
click at [294, 301] on div "• + −" at bounding box center [169, 239] width 338 height 294
click at [1250, 65] on icon "Show Options" at bounding box center [1259, 67] width 18 height 18
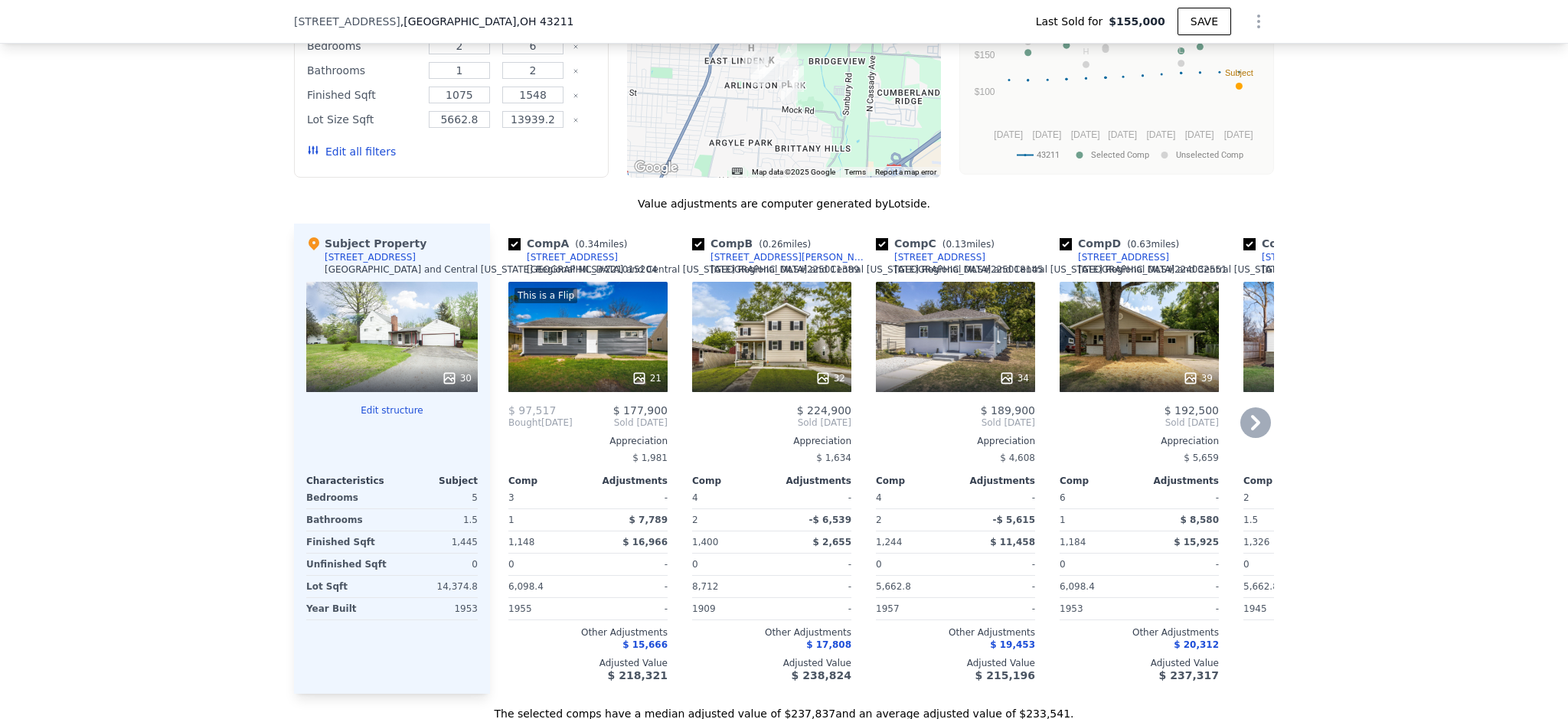
scroll to position [1372, 0]
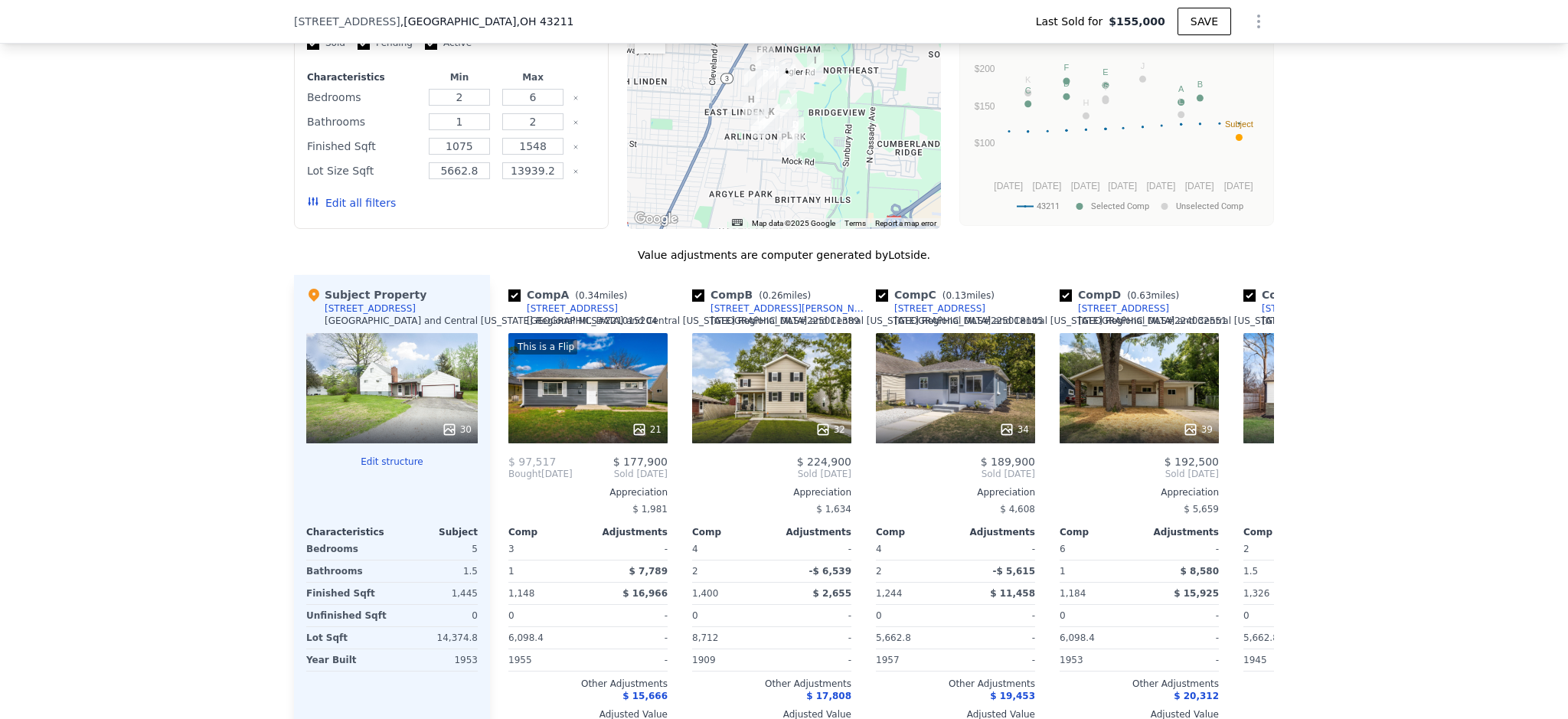
type input "$ 230,000"
type input "$ 52,038"
click at [548, 339] on div "This is a Flip" at bounding box center [545, 346] width 63 height 16
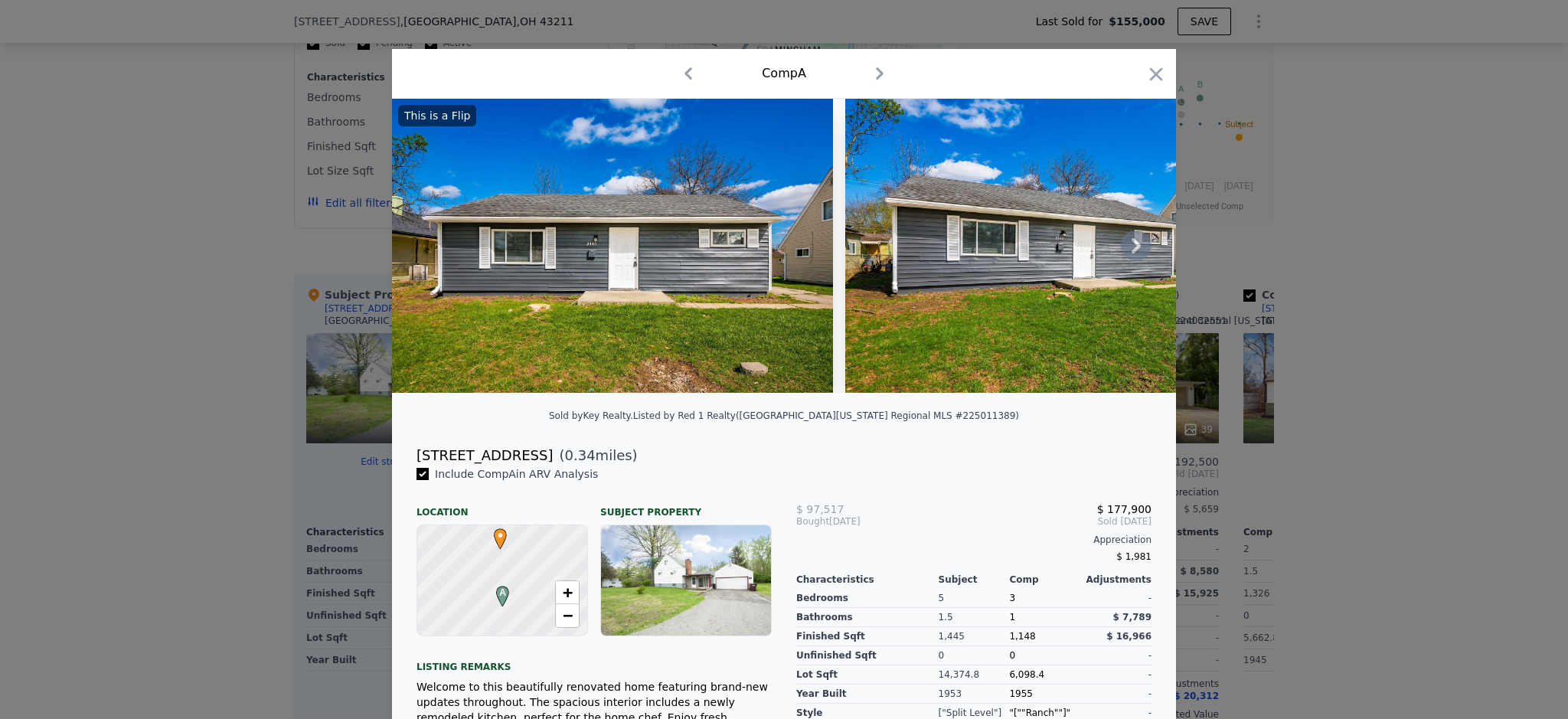
click at [1136, 259] on icon at bounding box center [1136, 245] width 30 height 30
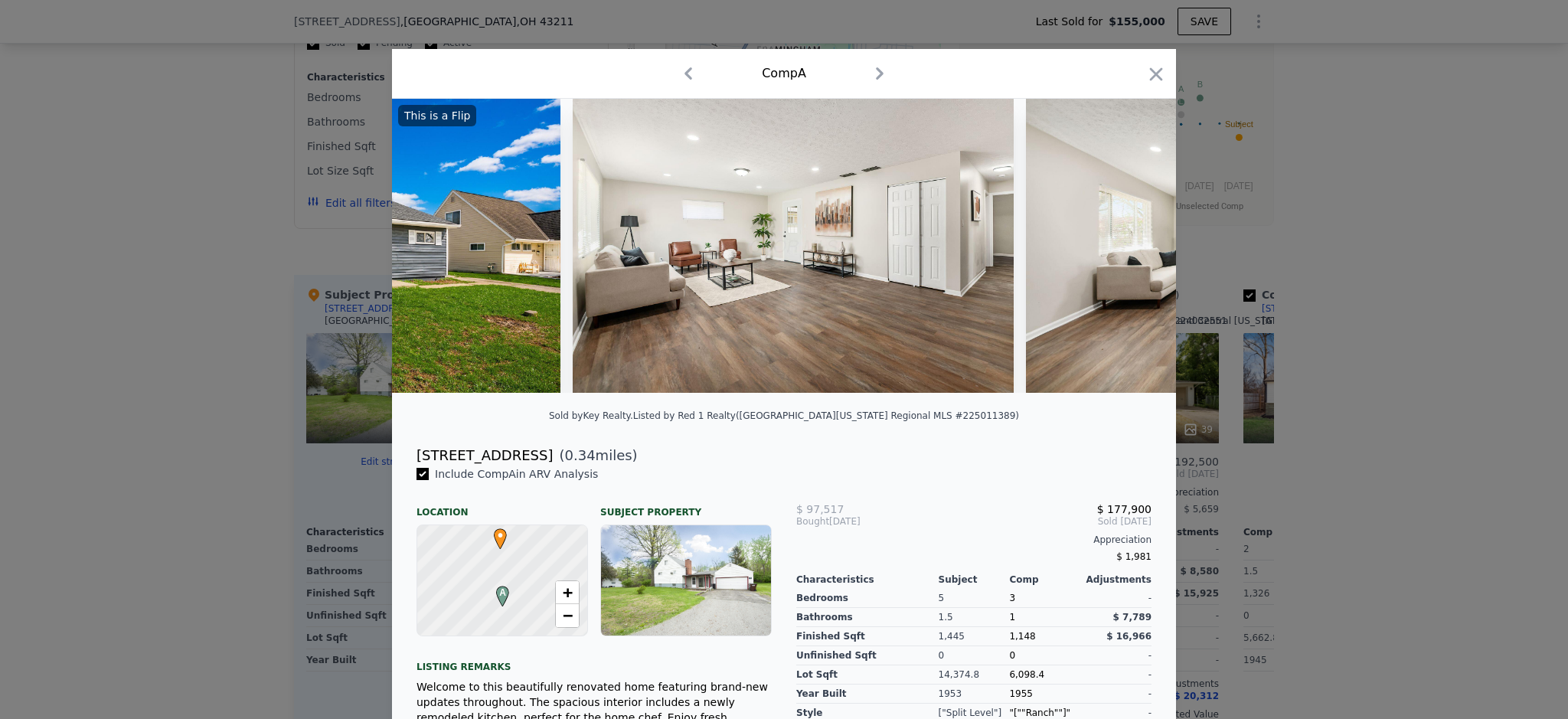
scroll to position [0, 735]
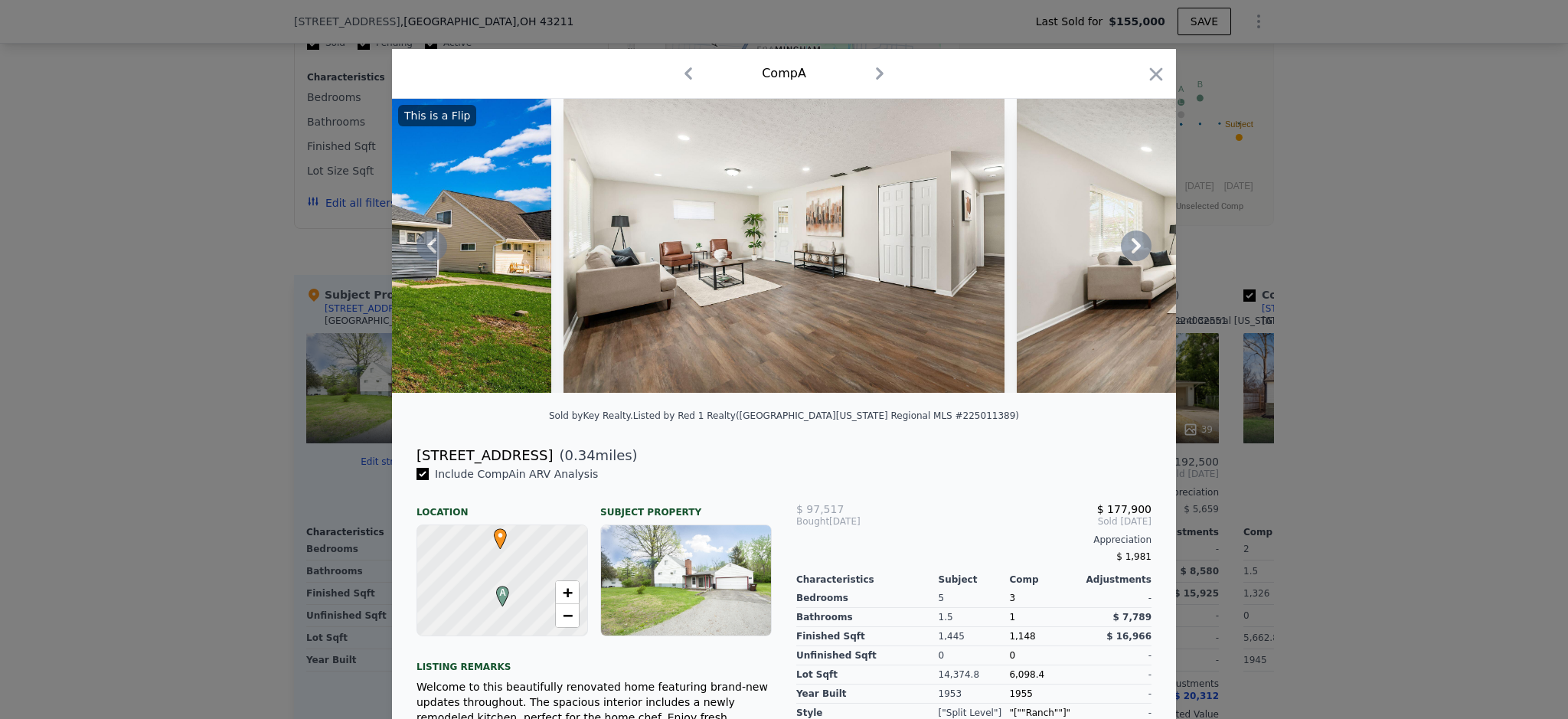
click at [1133, 260] on icon at bounding box center [1136, 245] width 30 height 30
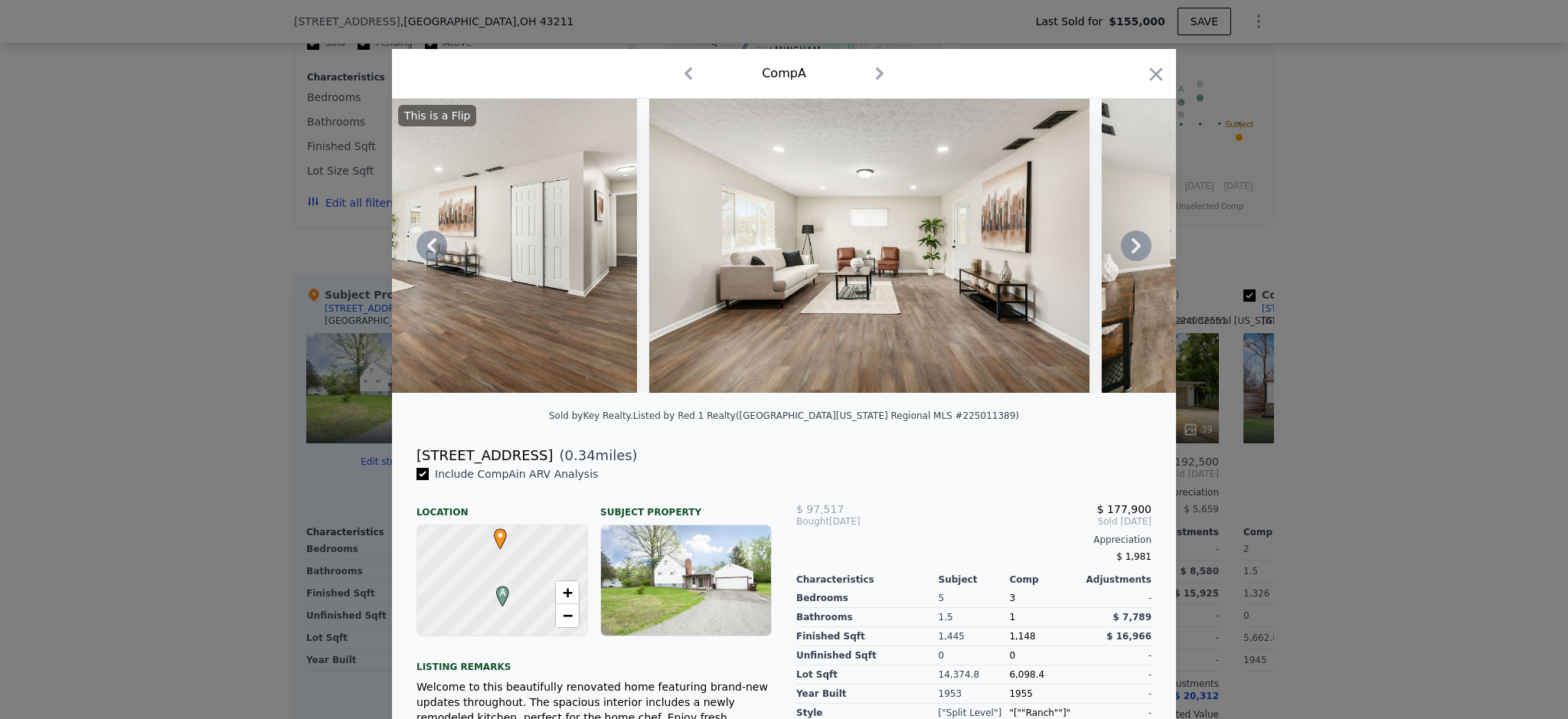
click at [1134, 260] on div "This is a Flip" at bounding box center [784, 245] width 784 height 294
click at [1134, 260] on icon at bounding box center [1136, 245] width 30 height 30
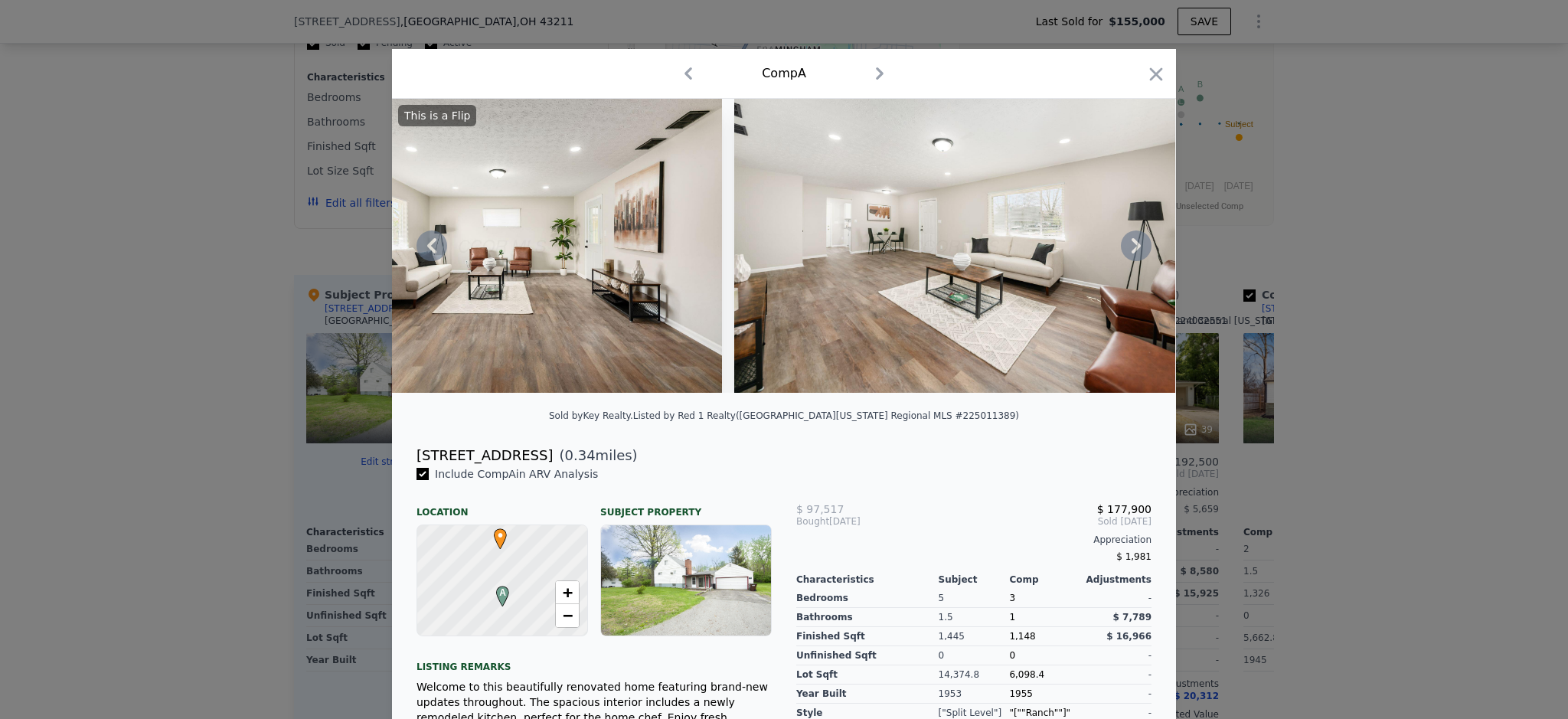
click at [1134, 260] on icon at bounding box center [1136, 245] width 30 height 30
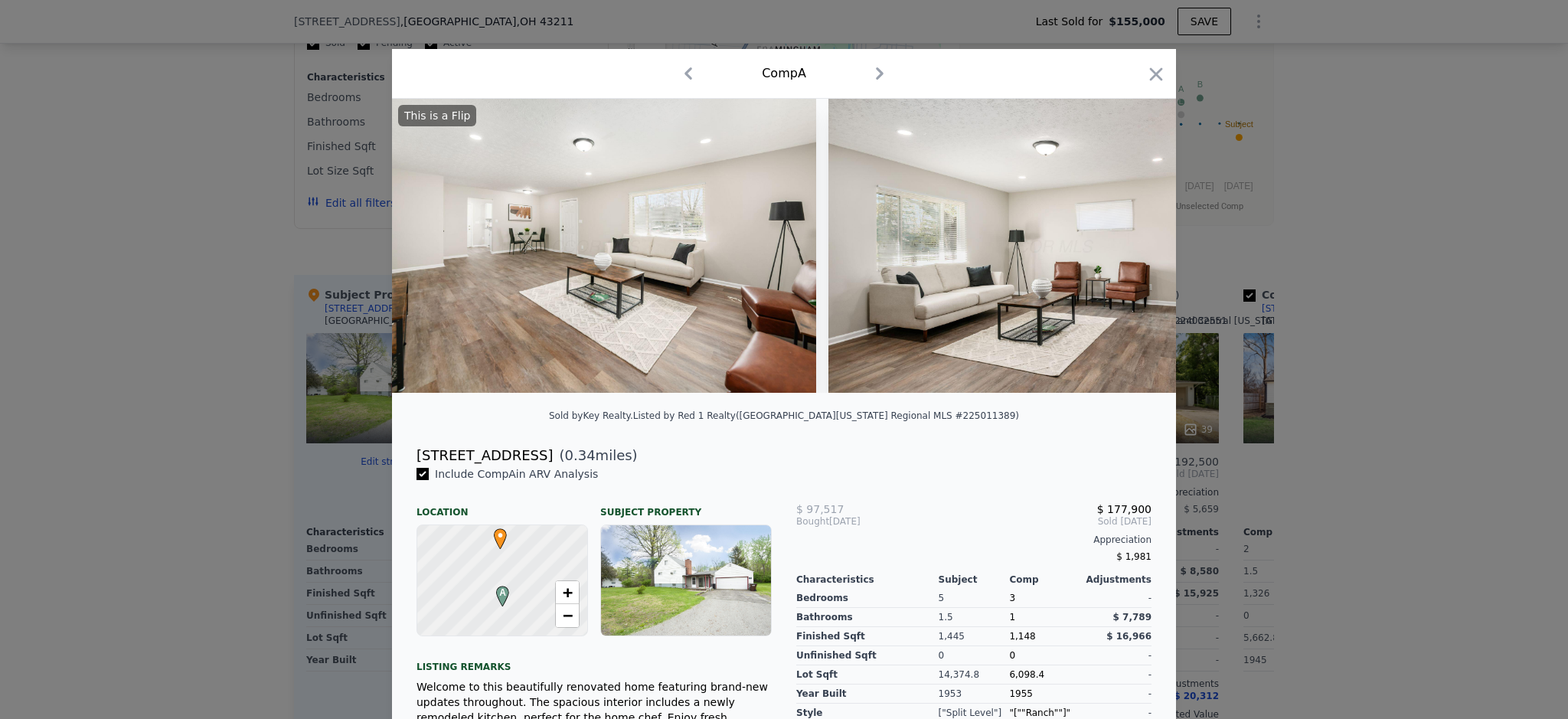
scroll to position [0, 1838]
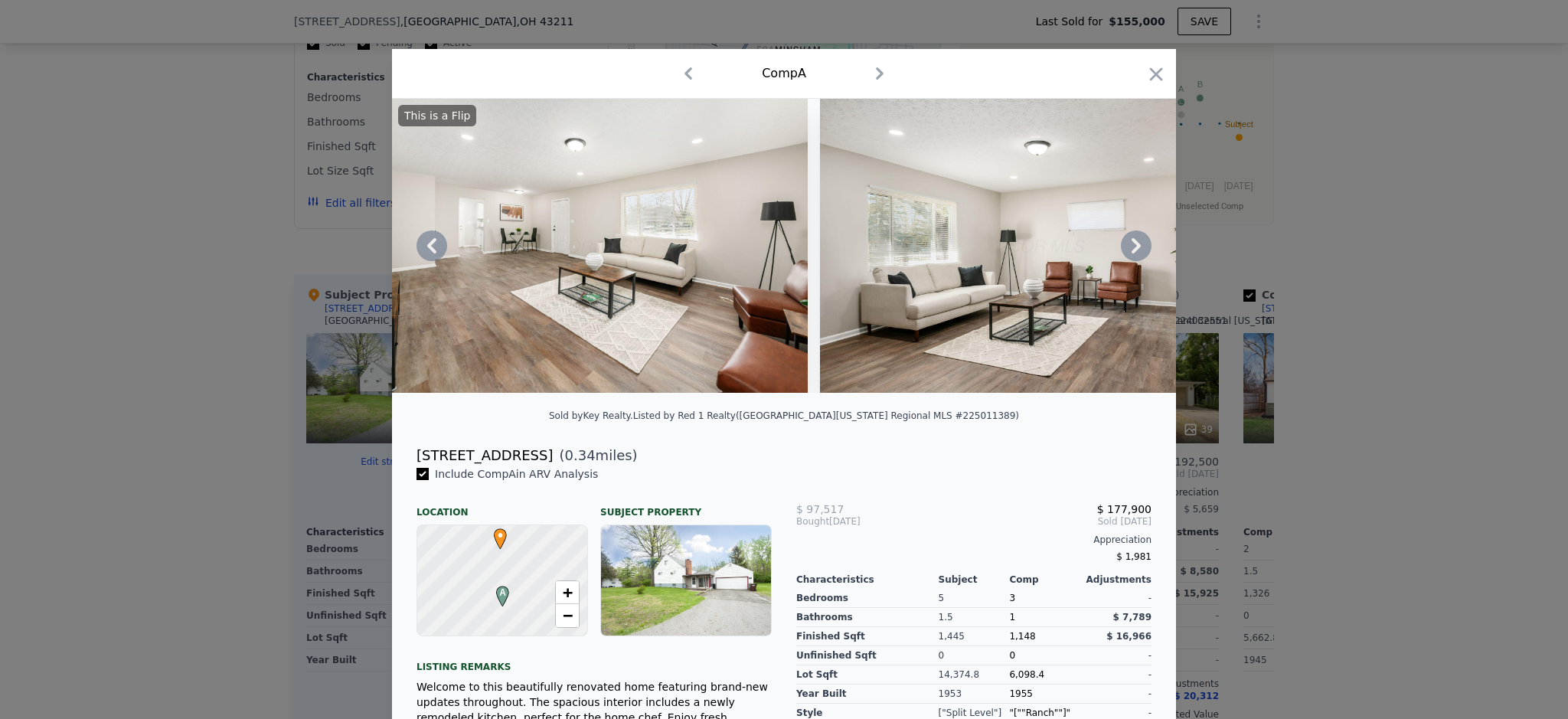
click at [1134, 261] on icon at bounding box center [1136, 245] width 30 height 30
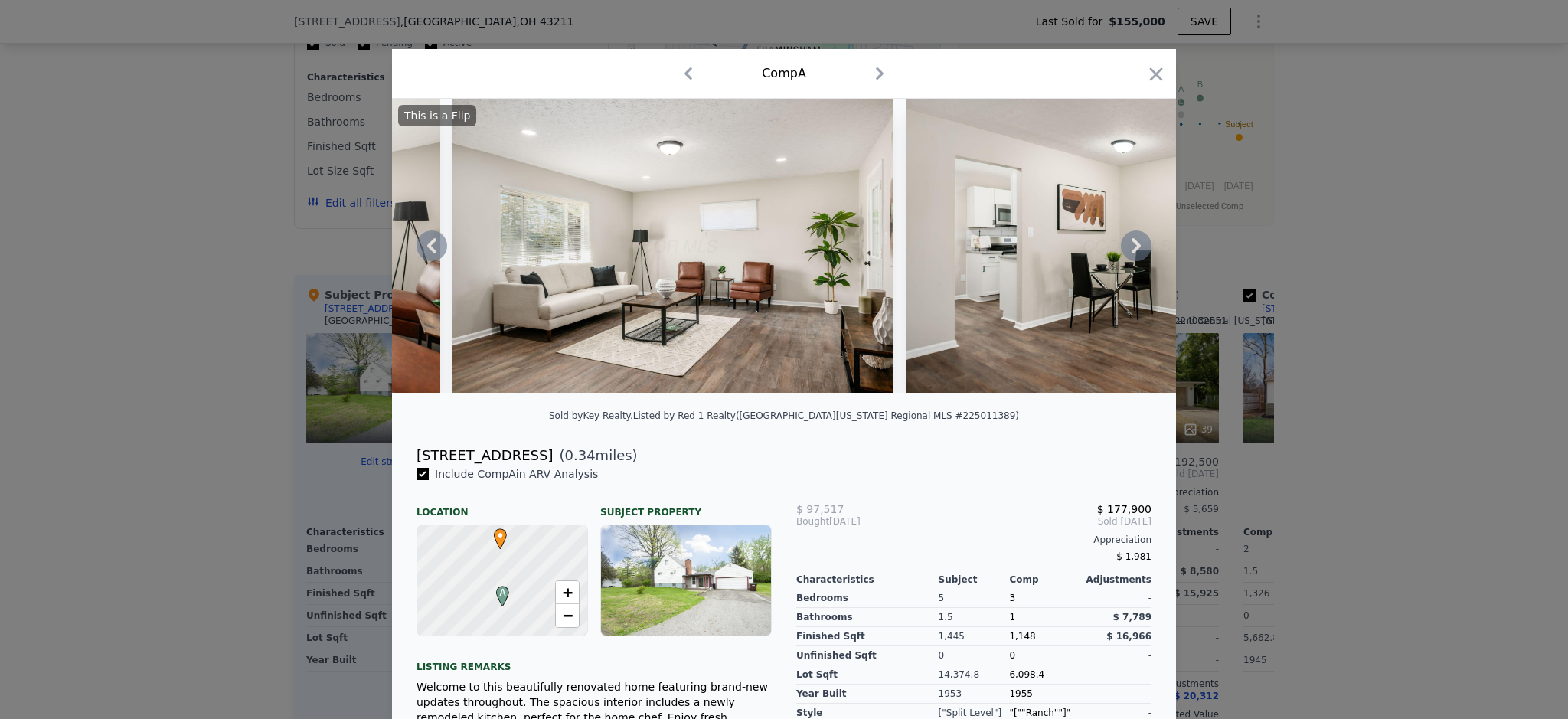
click at [1135, 261] on icon at bounding box center [1136, 245] width 30 height 30
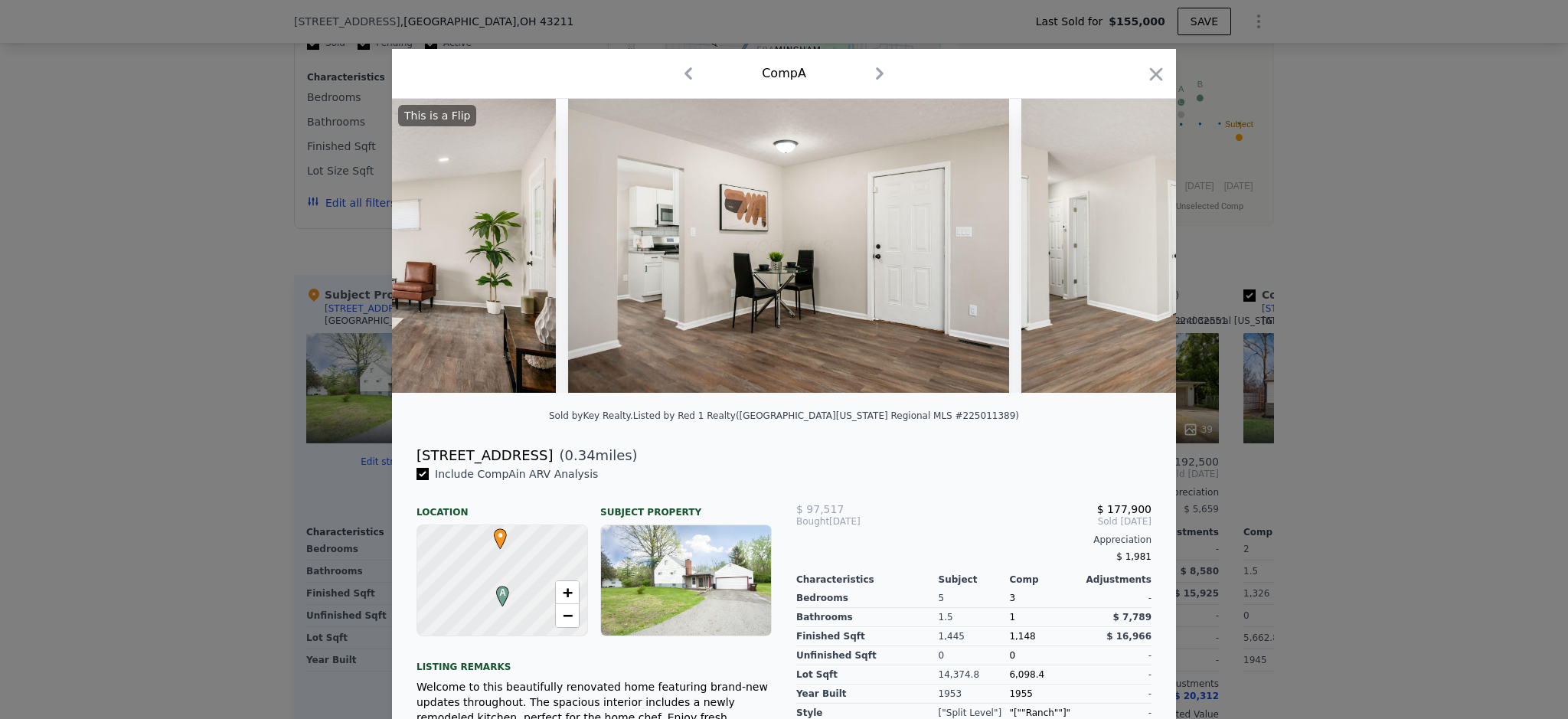
scroll to position [0, 2572]
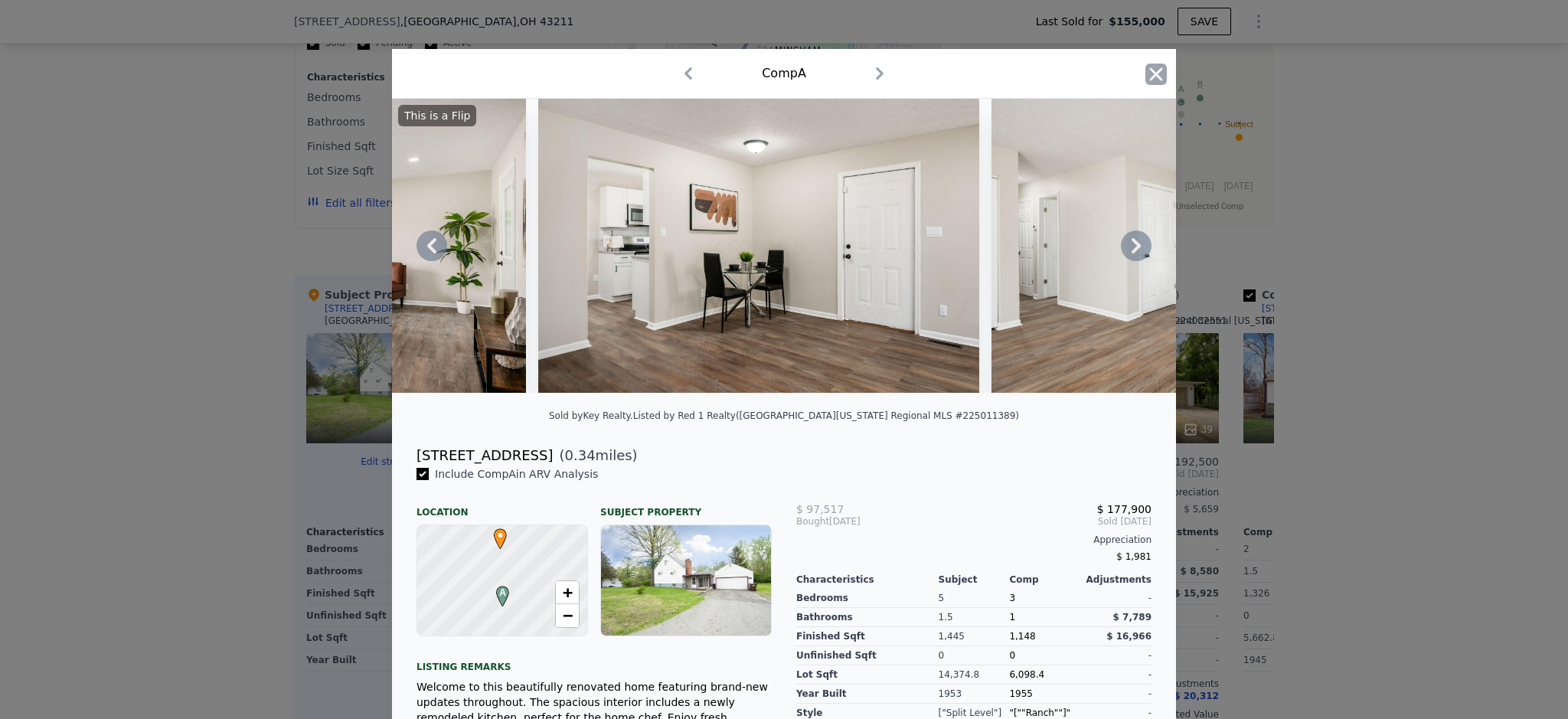
click at [1155, 77] on icon "button" at bounding box center [1156, 74] width 21 height 21
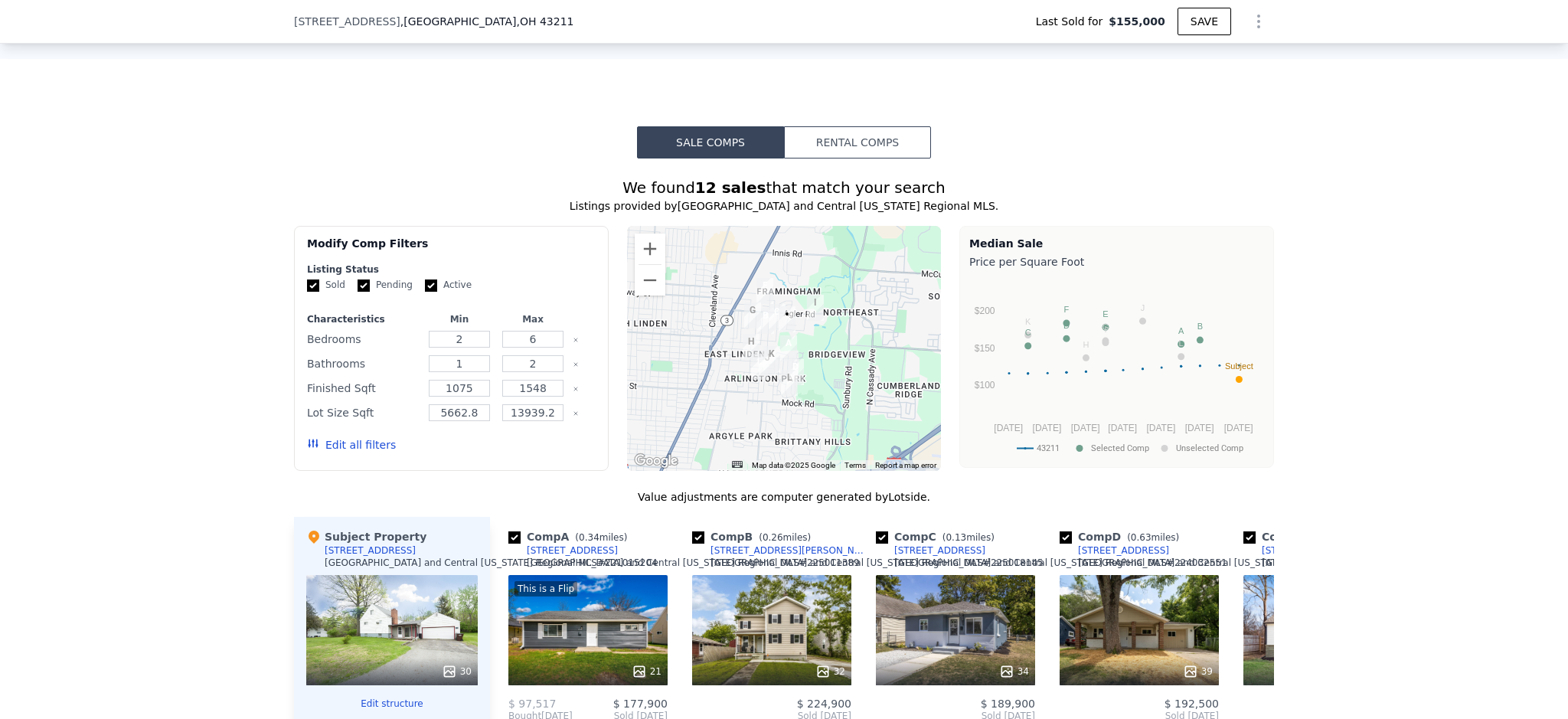
scroll to position [505, 0]
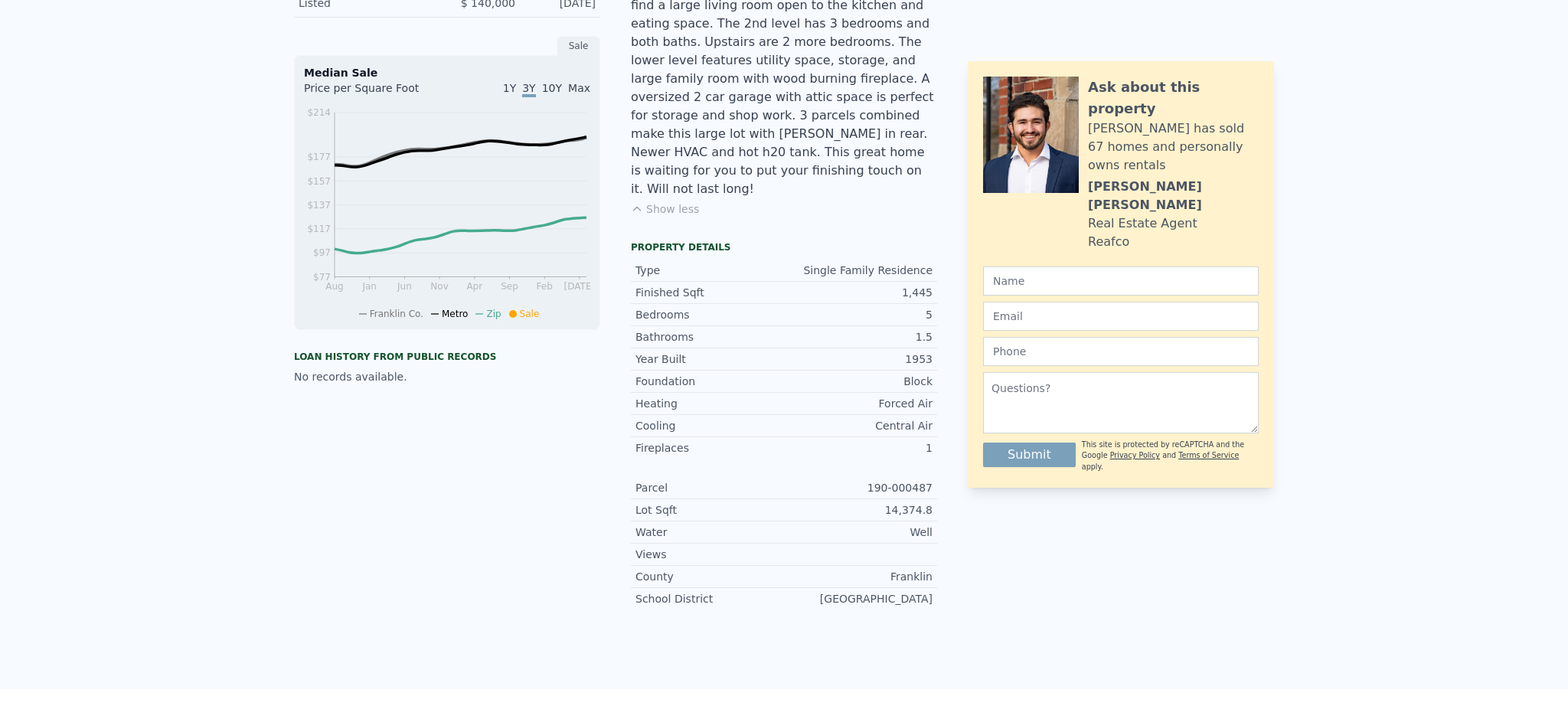
drag, startPoint x: 785, startPoint y: 284, endPoint x: 494, endPoint y: 70, distance: 361.2
